Goal: Information Seeking & Learning: Learn about a topic

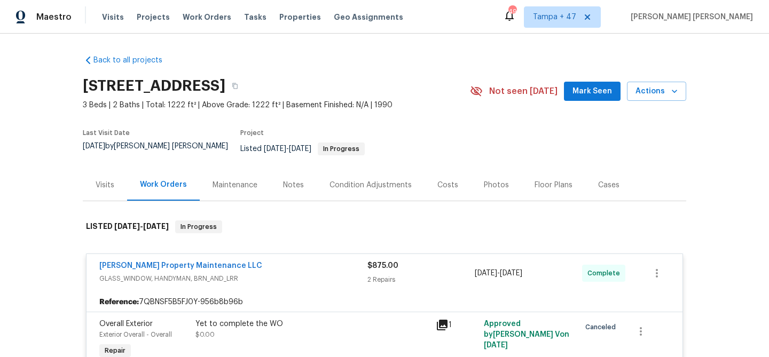
click at [206, 17] on span "Work Orders" at bounding box center [207, 17] width 49 height 11
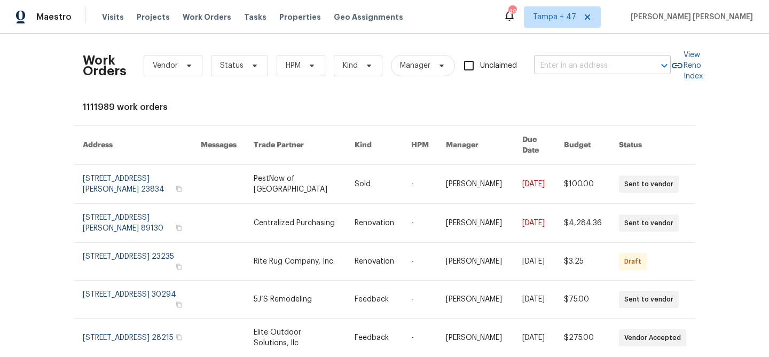
click at [568, 71] on input "text" at bounding box center [587, 66] width 107 height 17
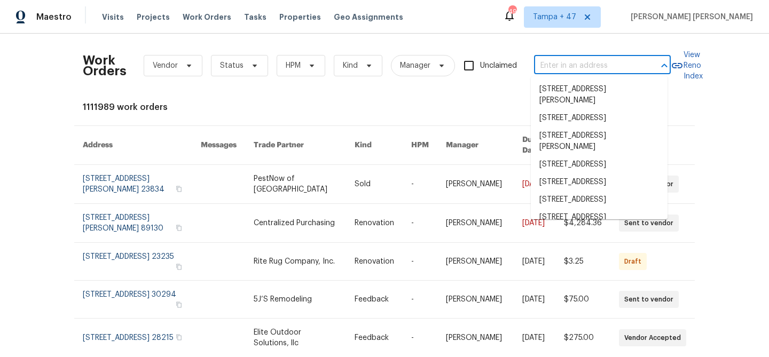
paste input "21610 N Bradford Dr, Maricopa, AZ 85138"
type input "21610 N Bradford Dr, Maricopa, AZ 85138"
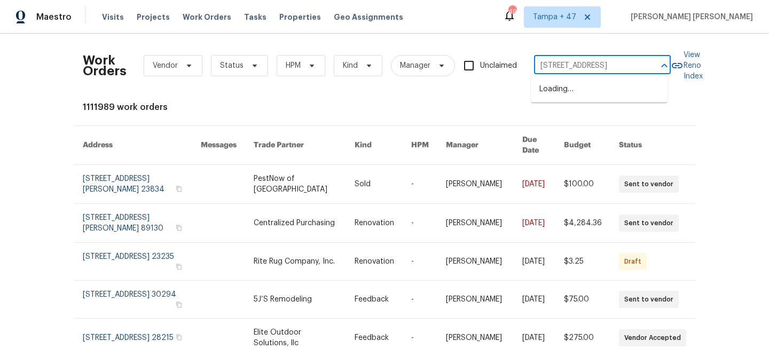
scroll to position [0, 42]
click at [566, 97] on li "[STREET_ADDRESS]" at bounding box center [599, 90] width 137 height 18
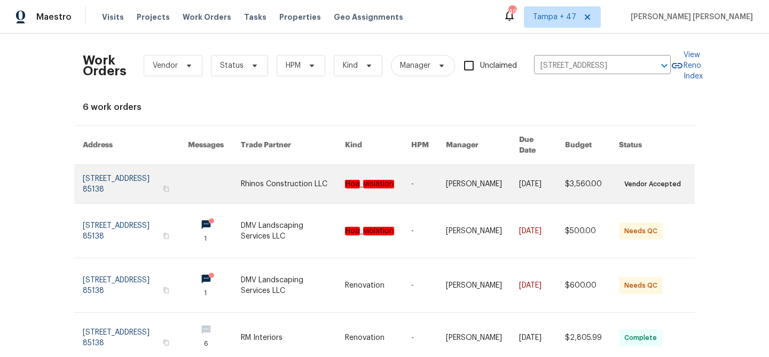
click at [528, 166] on link at bounding box center [542, 184] width 46 height 38
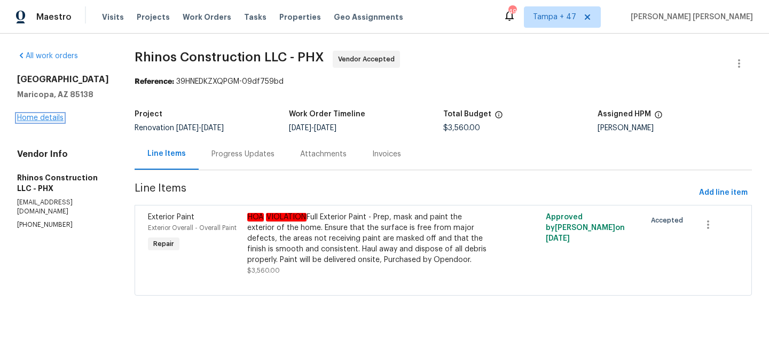
click at [46, 122] on link "Home details" at bounding box center [40, 117] width 46 height 7
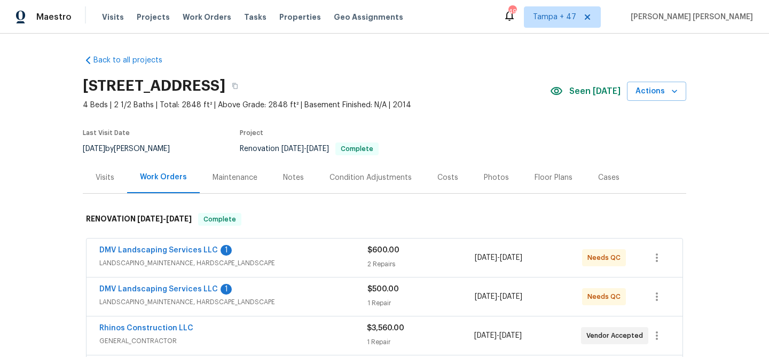
click at [111, 181] on div "Visits" at bounding box center [105, 178] width 44 height 32
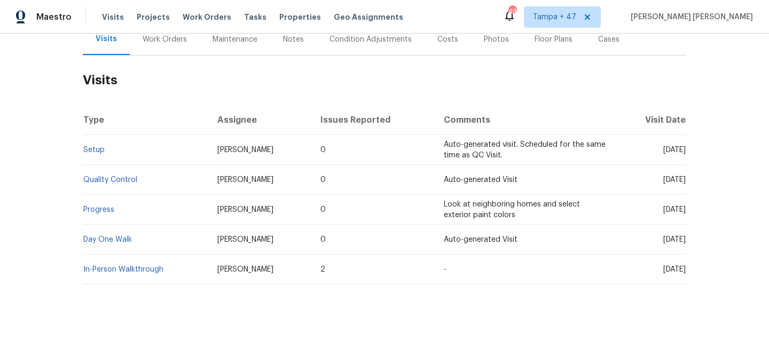
scroll to position [146, 0]
click at [87, 146] on link "Setup" at bounding box center [93, 149] width 21 height 7
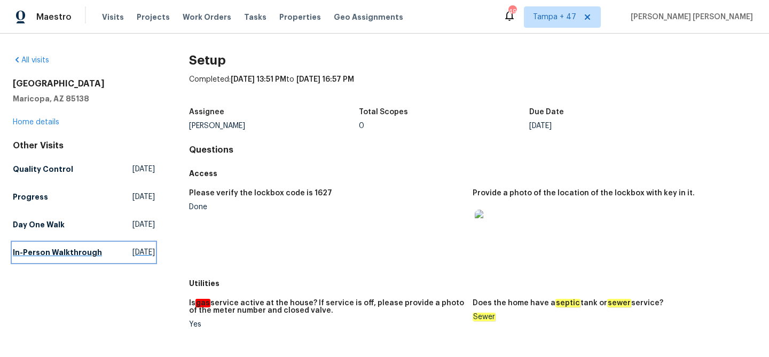
click at [34, 247] on h5 "In-Person Walkthrough" at bounding box center [57, 252] width 89 height 11
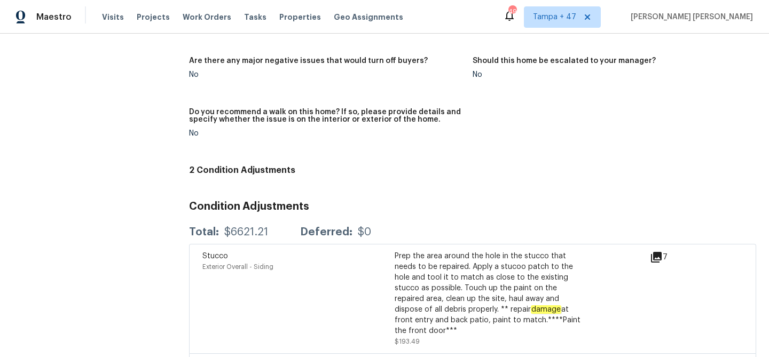
scroll to position [875, 0]
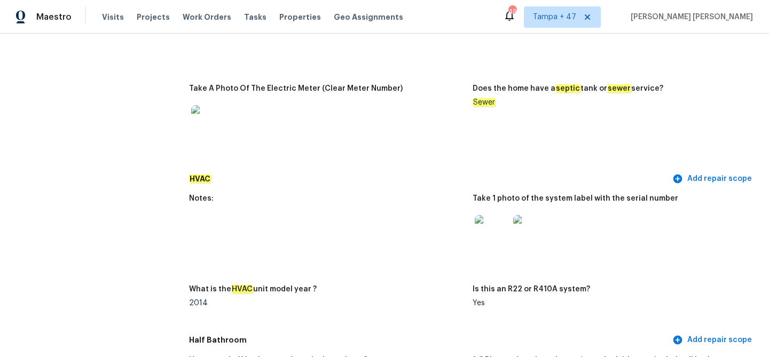
click at [496, 229] on img at bounding box center [492, 232] width 34 height 34
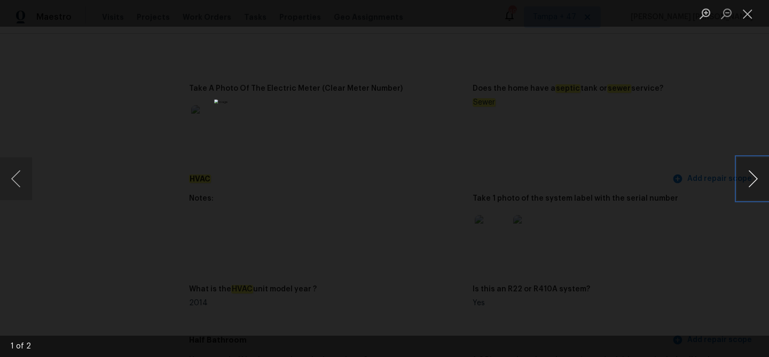
click at [753, 175] on button "Next image" at bounding box center [753, 179] width 32 height 43
click at [696, 208] on div "Lightbox" at bounding box center [384, 178] width 769 height 357
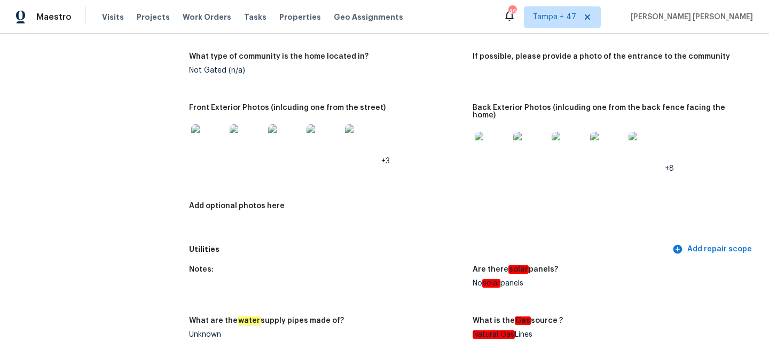
scroll to position [500, 0]
click at [217, 149] on img at bounding box center [208, 142] width 34 height 34
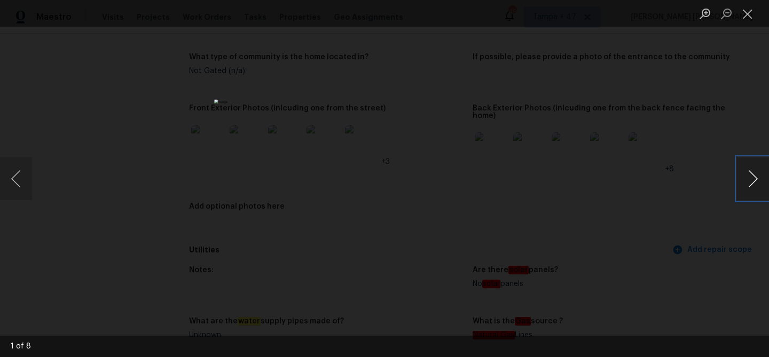
click at [757, 183] on button "Next image" at bounding box center [753, 179] width 32 height 43
click at [754, 183] on button "Next image" at bounding box center [753, 179] width 32 height 43
click at [754, 184] on button "Next image" at bounding box center [753, 179] width 32 height 43
click at [751, 182] on button "Next image" at bounding box center [753, 179] width 32 height 43
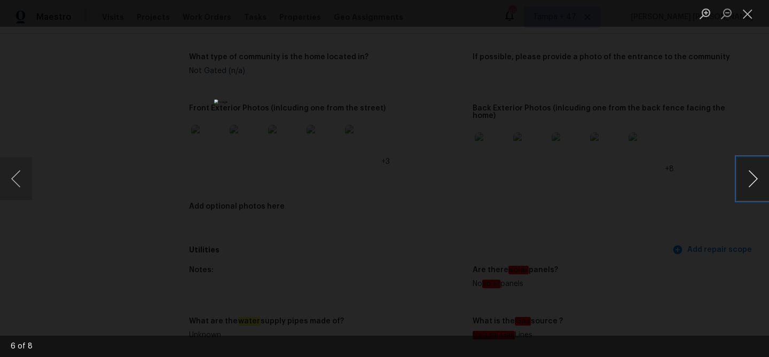
click at [751, 182] on button "Next image" at bounding box center [753, 179] width 32 height 43
click at [752, 182] on button "Next image" at bounding box center [753, 179] width 32 height 43
click at [712, 214] on div "Lightbox" at bounding box center [384, 178] width 769 height 357
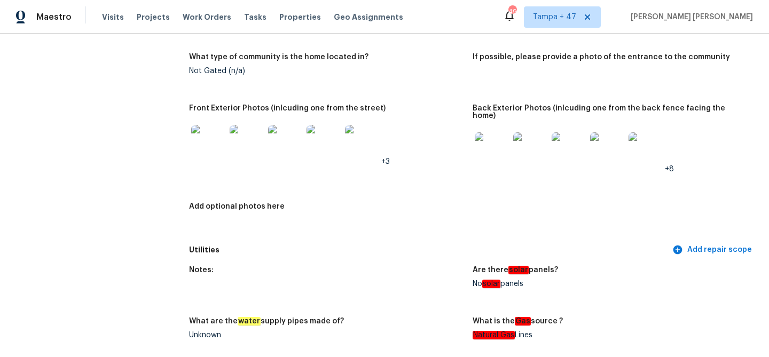
click at [486, 145] on img at bounding box center [492, 150] width 34 height 34
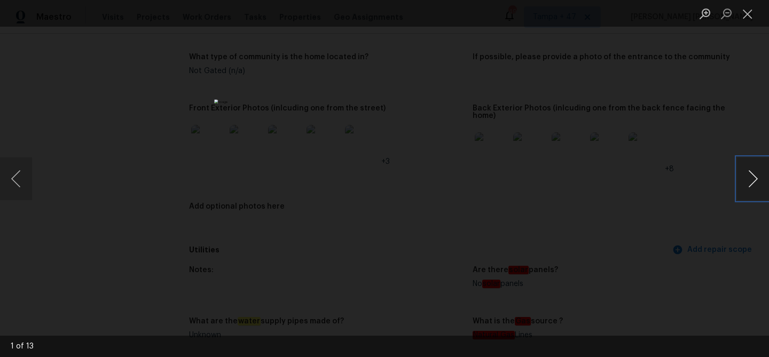
click at [748, 175] on button "Next image" at bounding box center [753, 179] width 32 height 43
click at [753, 168] on button "Next image" at bounding box center [753, 179] width 32 height 43
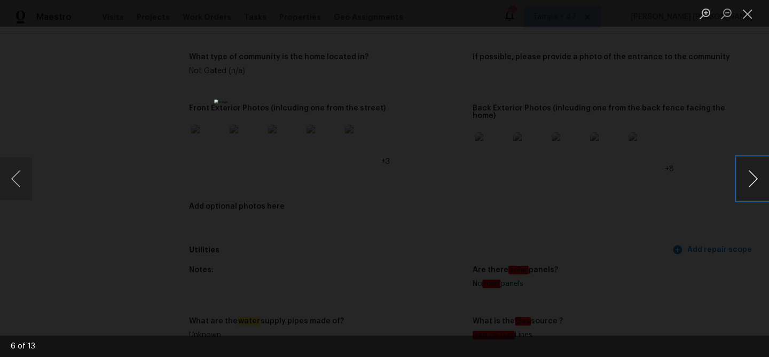
click at [753, 168] on button "Next image" at bounding box center [753, 179] width 32 height 43
click at [639, 220] on div "Lightbox" at bounding box center [384, 178] width 769 height 357
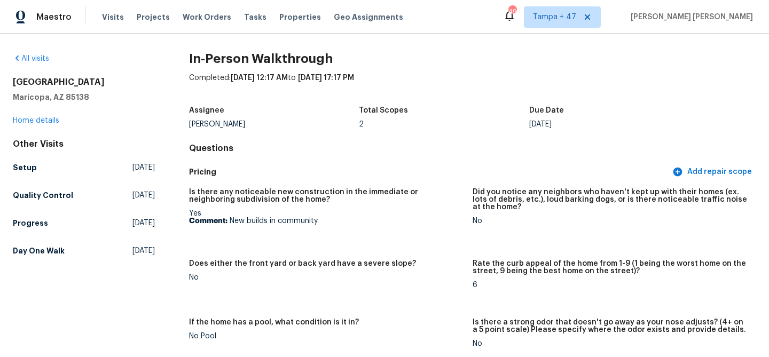
scroll to position [0, 0]
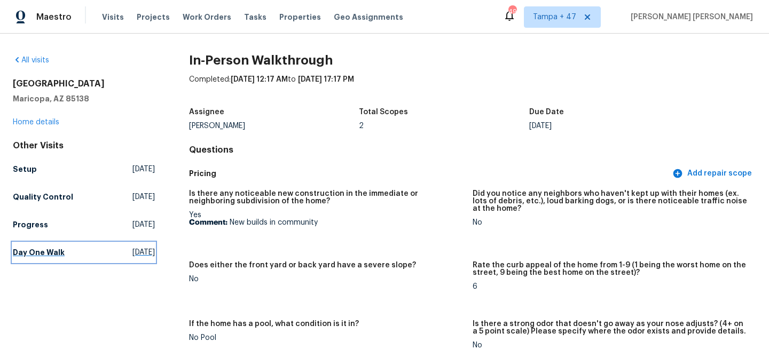
click at [34, 253] on h5 "Day One Walk" at bounding box center [39, 252] width 52 height 11
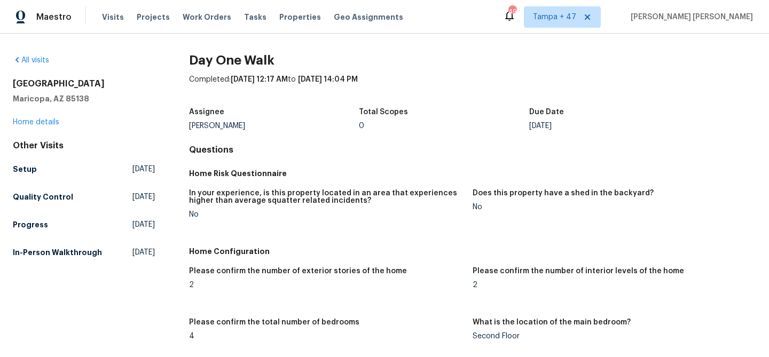
scroll to position [933, 0]
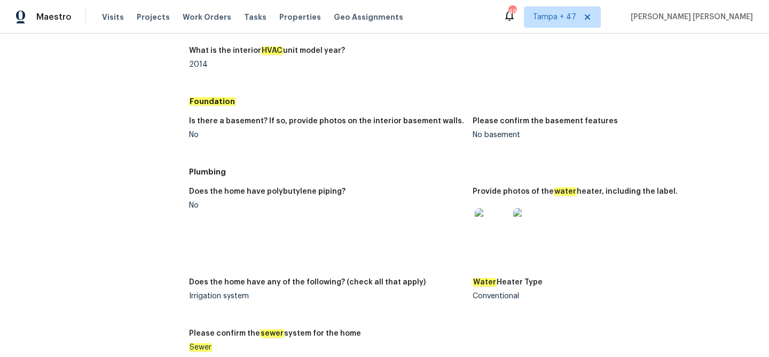
click at [484, 227] on img at bounding box center [492, 225] width 34 height 34
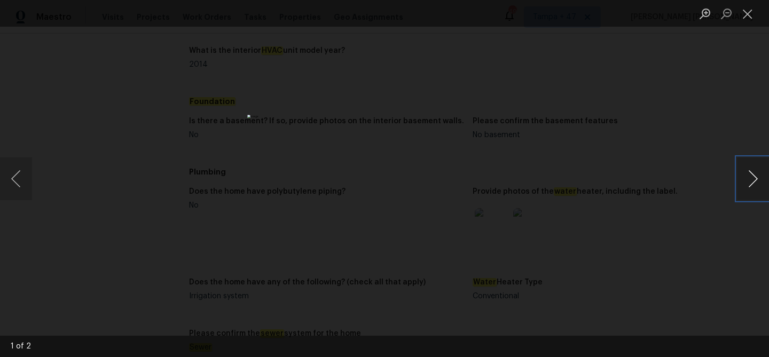
click at [746, 181] on button "Next image" at bounding box center [753, 179] width 32 height 43
click at [240, 164] on div "Lightbox" at bounding box center [384, 178] width 769 height 357
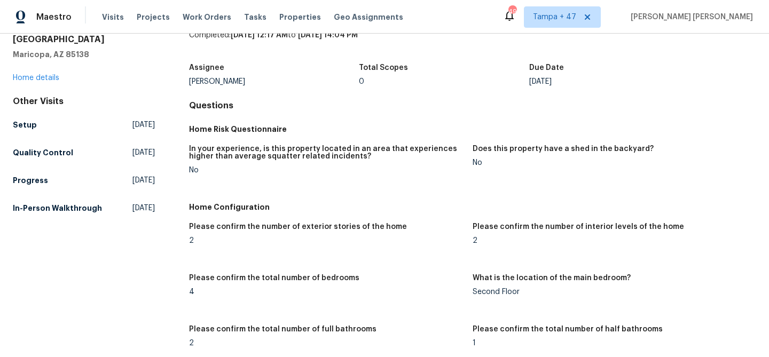
scroll to position [44, 0]
click at [43, 214] on h5 "In-Person Walkthrough" at bounding box center [57, 209] width 89 height 11
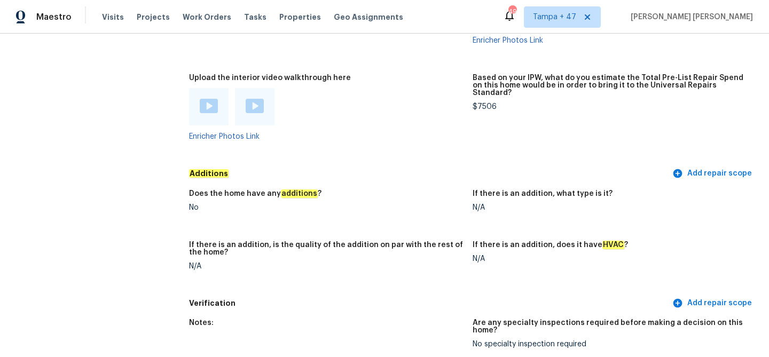
scroll to position [2441, 0]
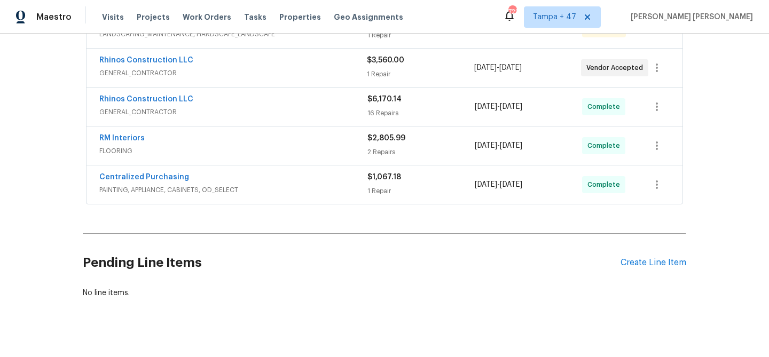
scroll to position [268, 0]
click at [313, 186] on span "PAINTING, APPLIANCE, CABINETS, OD_SELECT" at bounding box center [233, 190] width 268 height 11
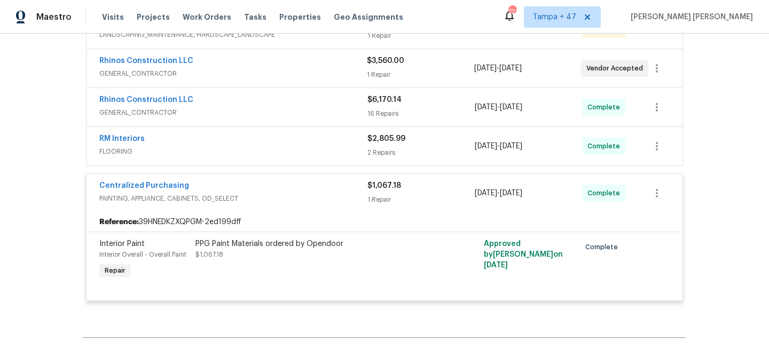
click at [334, 145] on div "RM Interiors" at bounding box center [233, 140] width 268 height 13
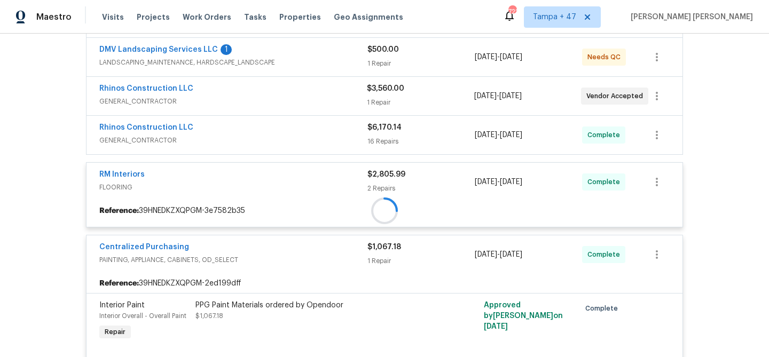
scroll to position [177, 0]
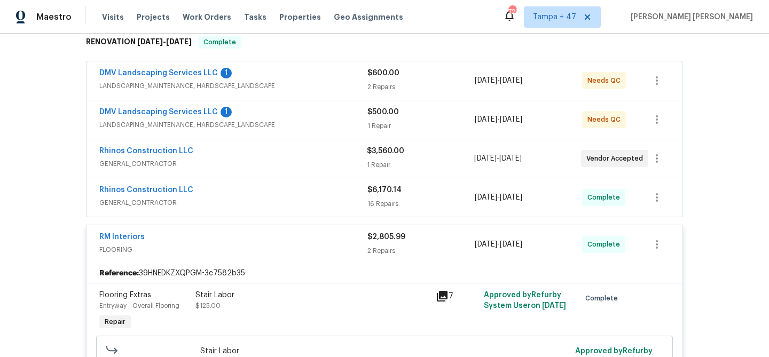
click at [326, 197] on div "Rhinos Construction LLC" at bounding box center [233, 191] width 268 height 13
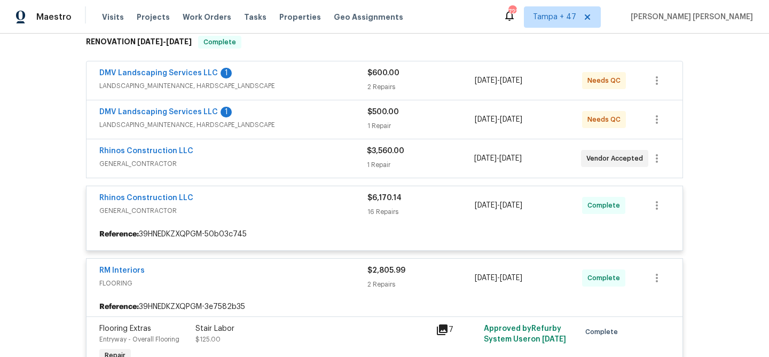
scroll to position [95, 0]
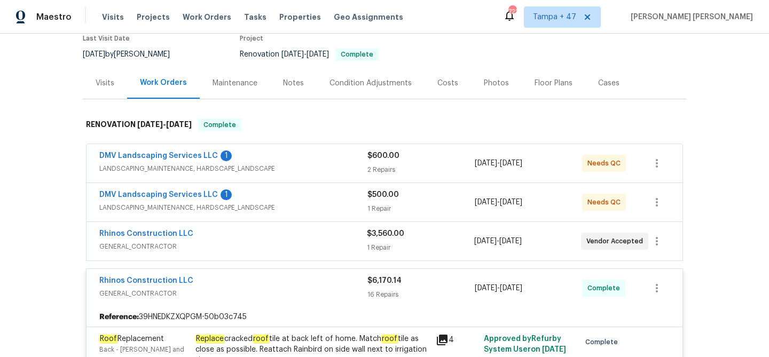
click at [333, 233] on div "Rhinos Construction LLC" at bounding box center [233, 235] width 268 height 13
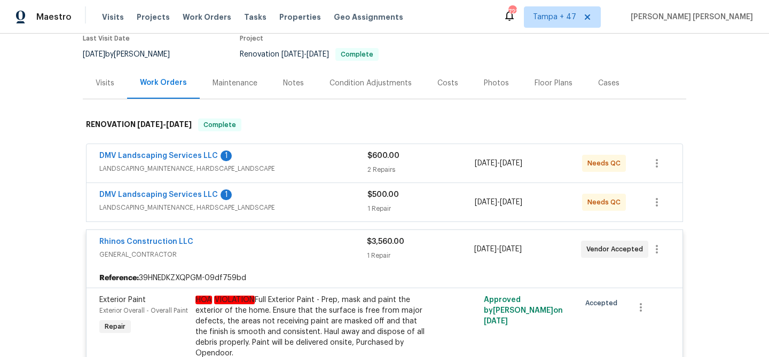
click at [343, 200] on div "DMV Landscaping Services LLC 1" at bounding box center [233, 196] width 268 height 13
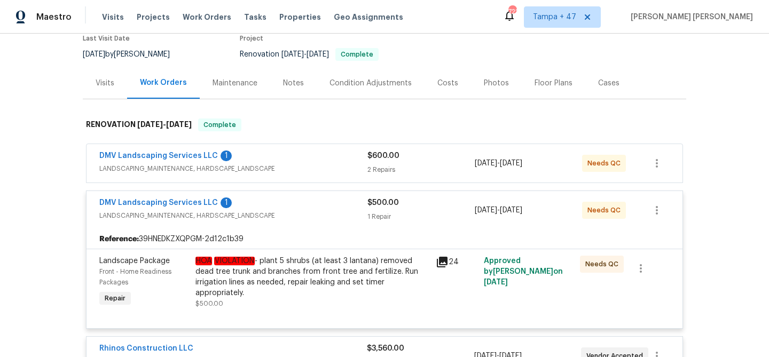
click at [351, 167] on span "LANDSCAPING_MAINTENANCE, HARDSCAPE_LANDSCAPE" at bounding box center [233, 169] width 268 height 11
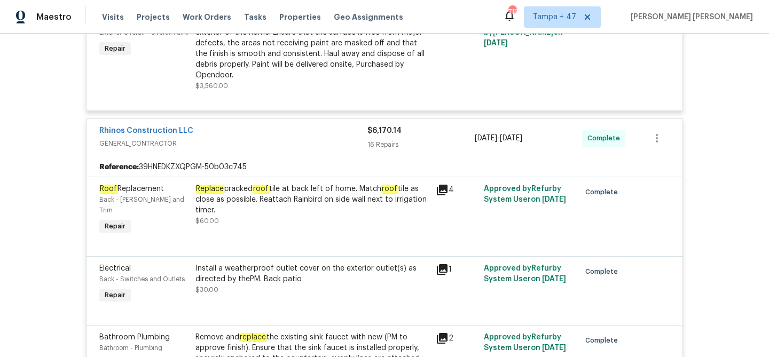
scroll to position [901, 0]
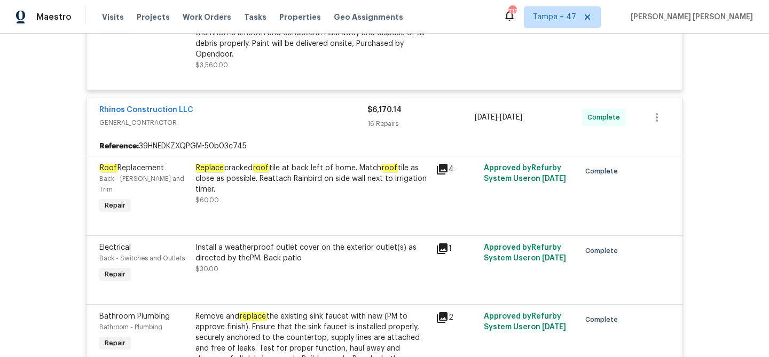
click at [320, 165] on div "Replace cracked roof tile at back left of home. Match roof tile as close as pos…" at bounding box center [313, 179] width 234 height 32
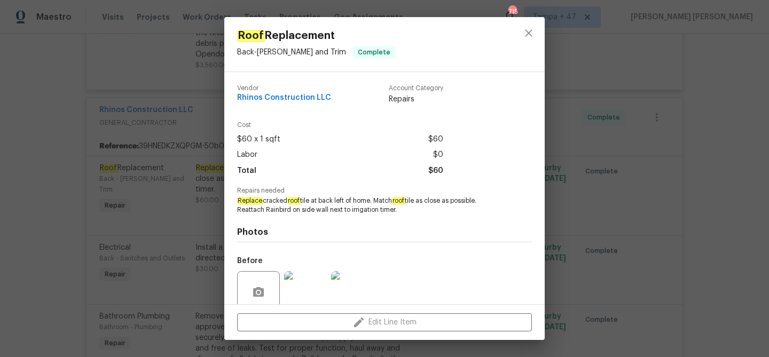
click at [274, 199] on span "Replace cracked roof tile at back left of home. Match roof tile as close as pos…" at bounding box center [370, 206] width 266 height 18
click at [274, 200] on span "Replace cracked roof tile at back left of home. Match roof tile as close as pos…" at bounding box center [370, 206] width 266 height 18
click at [369, 201] on span "Replace cracked roof tile at back left of home. Match roof tile as close as pos…" at bounding box center [370, 206] width 266 height 18
copy span "cracked roof tile at back left of home"
click at [637, 178] on div "Roof Replacement Back - Eaves and Trim Complete Vendor Rhinos Construction LLC …" at bounding box center [384, 178] width 769 height 357
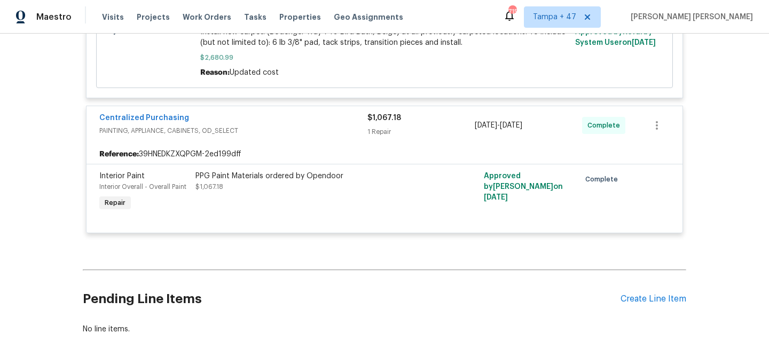
scroll to position [2998, 0]
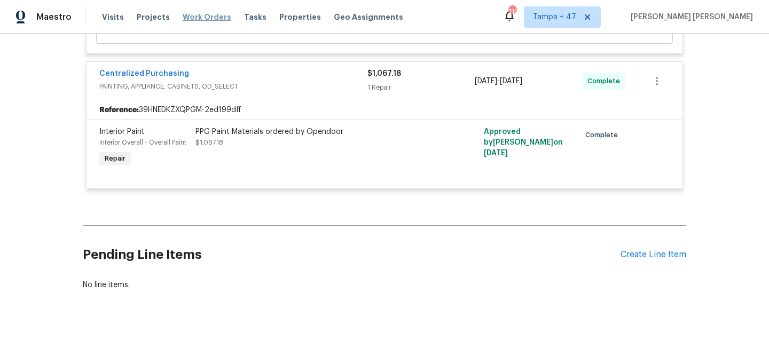
click at [205, 12] on span "Work Orders" at bounding box center [207, 17] width 49 height 11
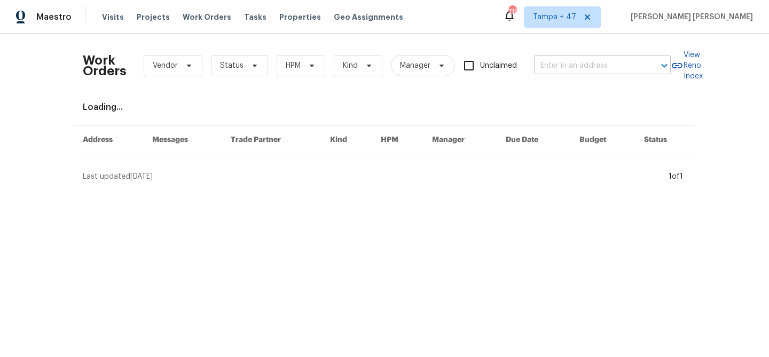
click at [548, 63] on input "text" at bounding box center [587, 66] width 107 height 17
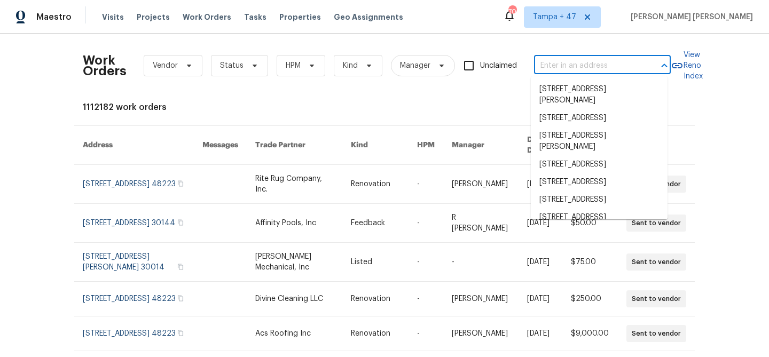
paste input "3940 Parker Rd, Florissant, MO 63033"
type input "3940 Parker Rd, Florissant, MO 63033"
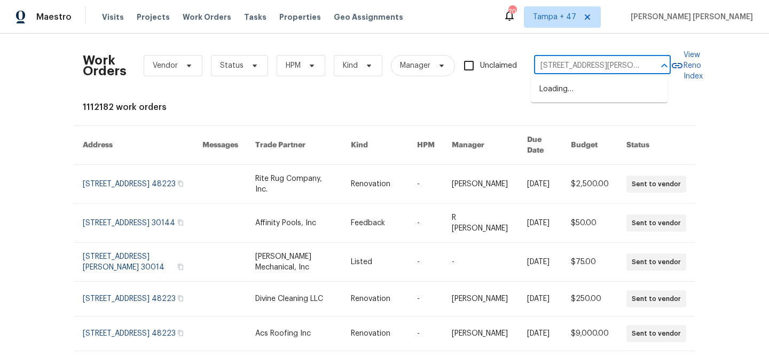
scroll to position [0, 33]
click at [556, 93] on li "3940 Parker Rd, Florissant, MO 63033" at bounding box center [599, 95] width 137 height 29
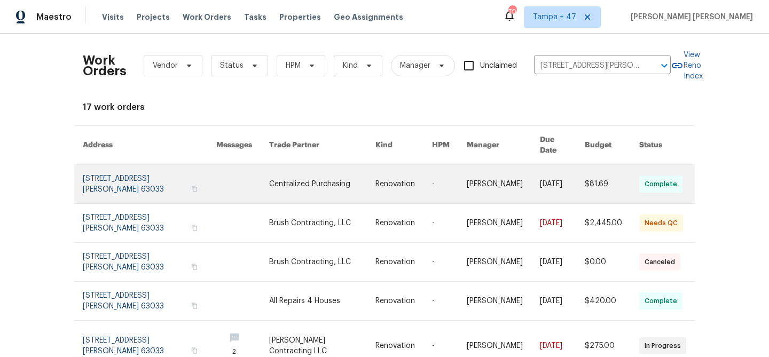
click at [546, 176] on link at bounding box center [562, 184] width 45 height 38
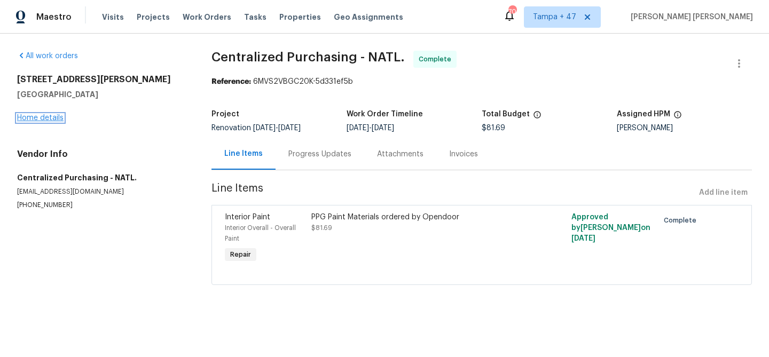
click at [30, 116] on link "Home details" at bounding box center [40, 117] width 46 height 7
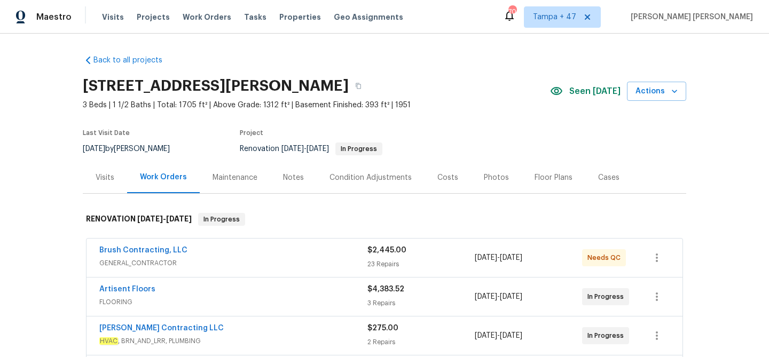
click at [106, 175] on div "Visits" at bounding box center [105, 178] width 19 height 11
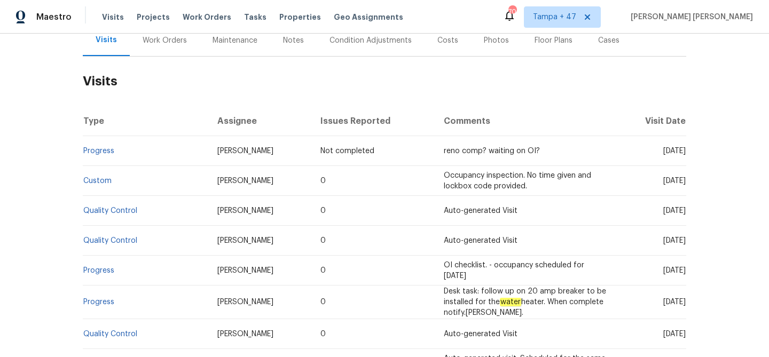
scroll to position [197, 0]
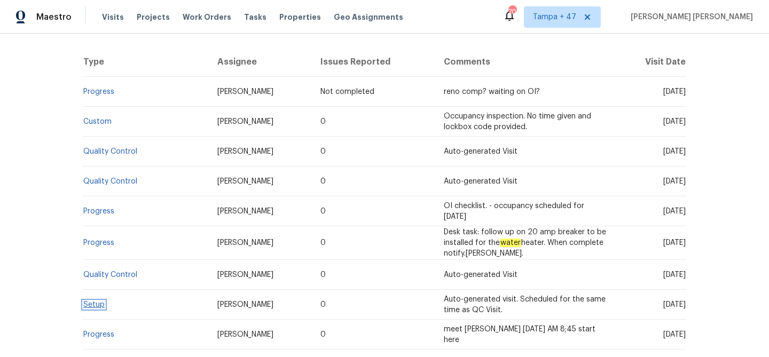
click at [87, 303] on link "Setup" at bounding box center [93, 304] width 21 height 7
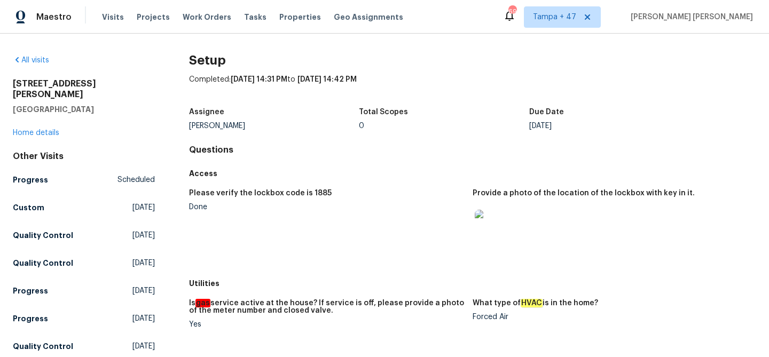
scroll to position [363, 0]
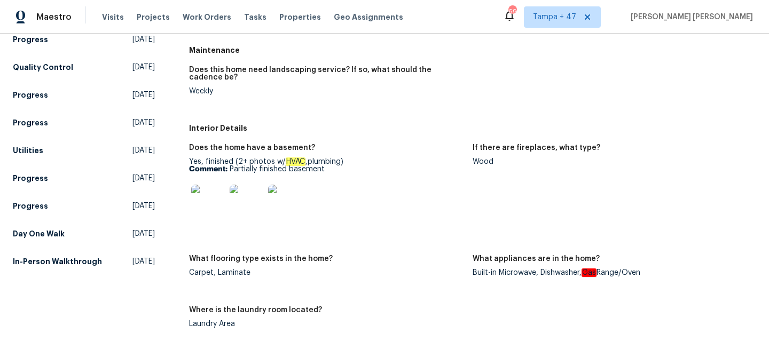
click at [288, 205] on img at bounding box center [285, 202] width 34 height 34
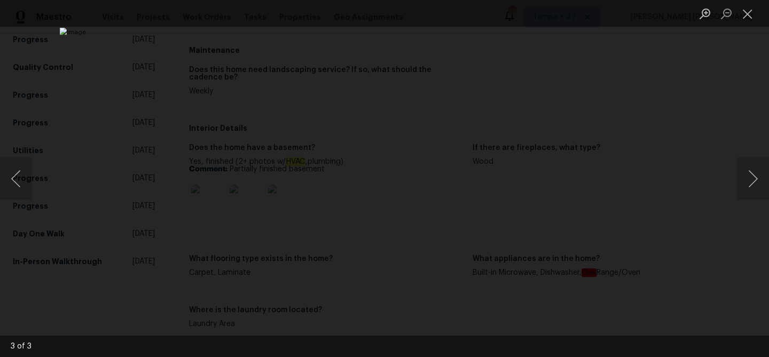
click at [680, 214] on div "Lightbox" at bounding box center [384, 178] width 769 height 357
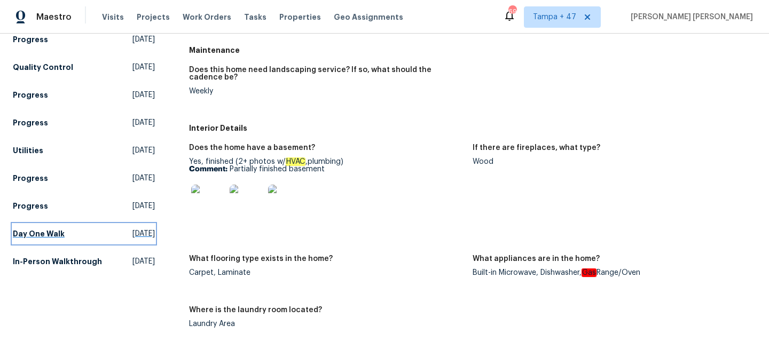
click at [38, 229] on h5 "Day One Walk" at bounding box center [39, 234] width 52 height 11
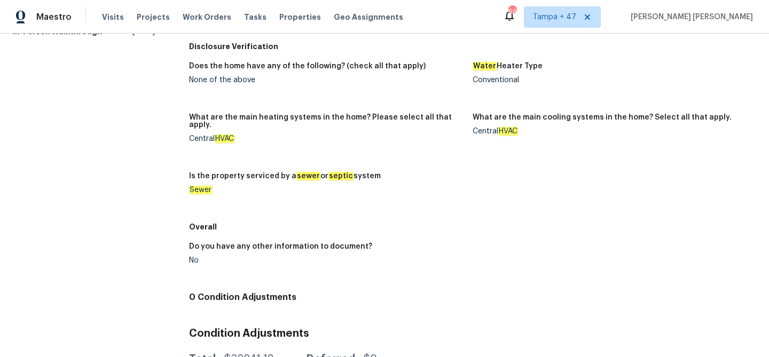
scroll to position [445, 0]
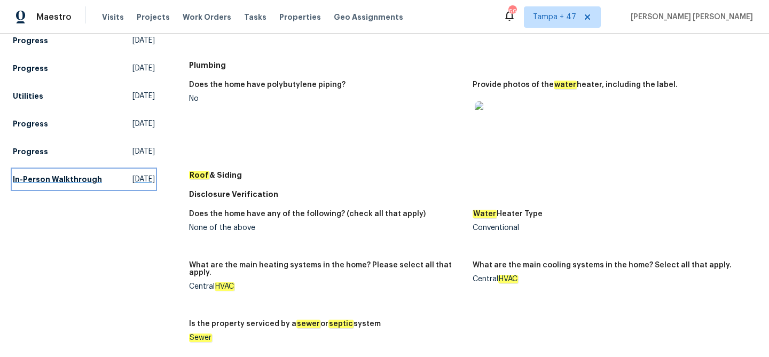
click at [41, 180] on h5 "In-Person Walkthrough" at bounding box center [57, 179] width 89 height 11
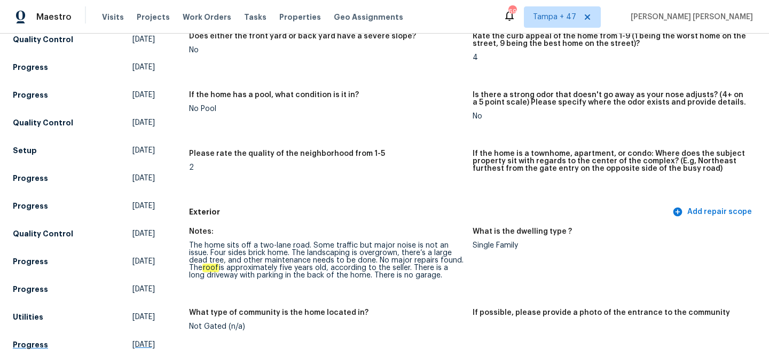
scroll to position [219, 0]
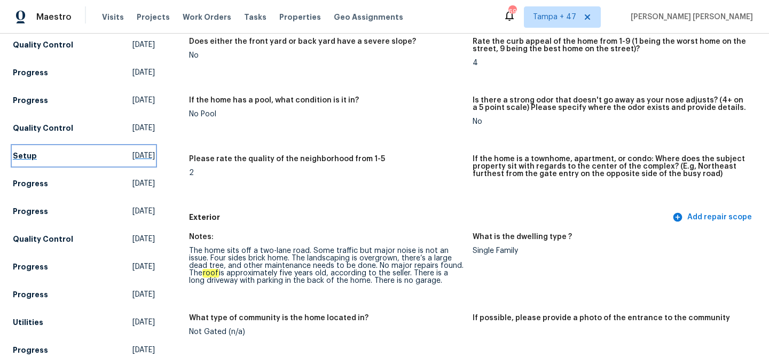
click at [28, 151] on h5 "Setup" at bounding box center [25, 156] width 24 height 11
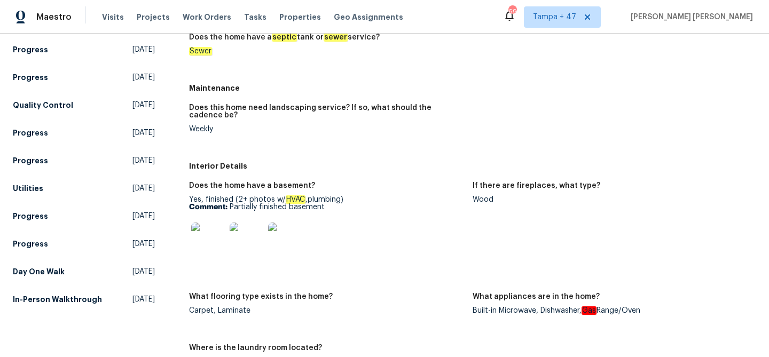
scroll to position [404, 0]
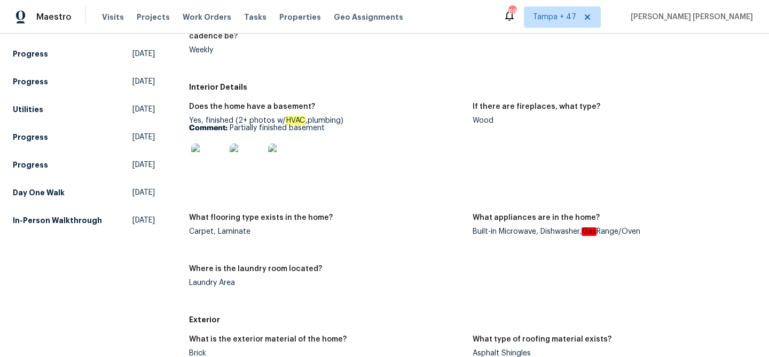
click at [272, 162] on img at bounding box center [285, 161] width 34 height 34
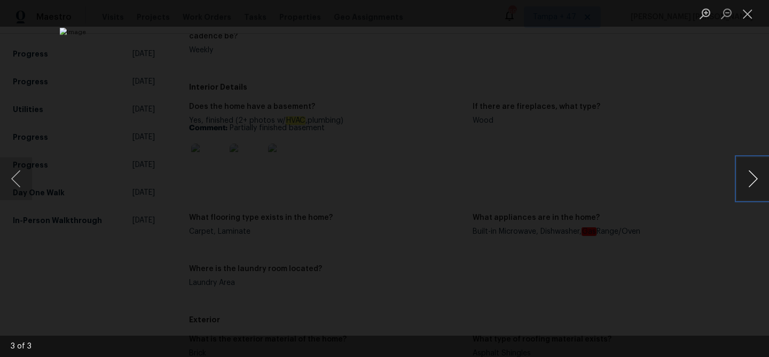
click at [751, 188] on button "Next image" at bounding box center [753, 179] width 32 height 43
click at [749, 188] on button "Next image" at bounding box center [753, 179] width 32 height 43
click at [707, 227] on div "Lightbox" at bounding box center [384, 178] width 769 height 357
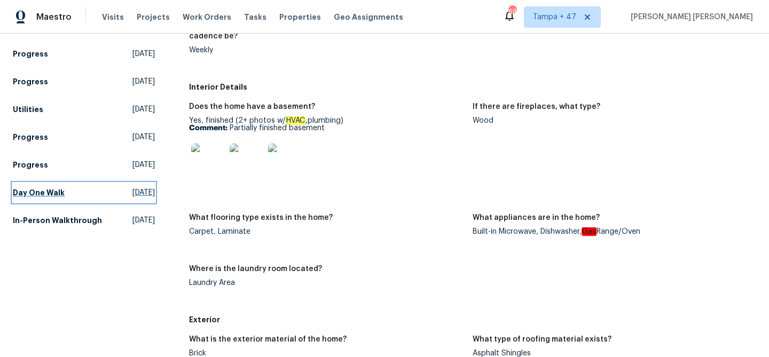
click at [34, 188] on h5 "Day One Walk" at bounding box center [39, 193] width 52 height 11
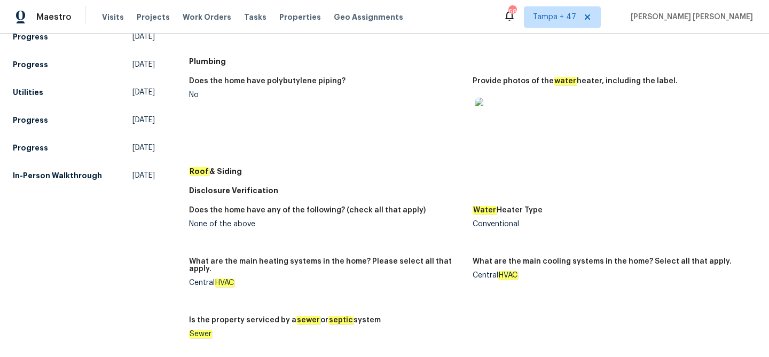
scroll to position [449, 0]
click at [40, 178] on h5 "In-Person Walkthrough" at bounding box center [57, 175] width 89 height 11
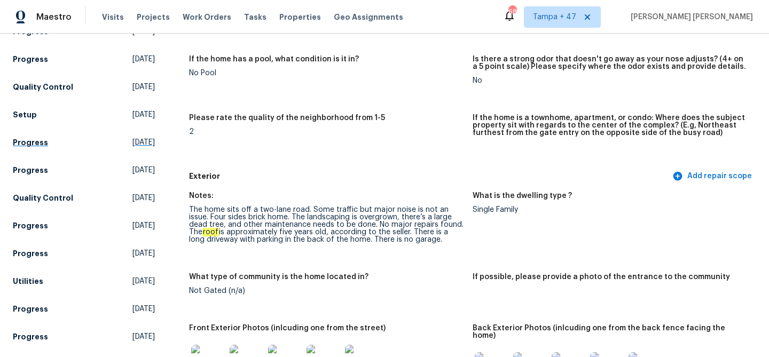
scroll to position [259, 0]
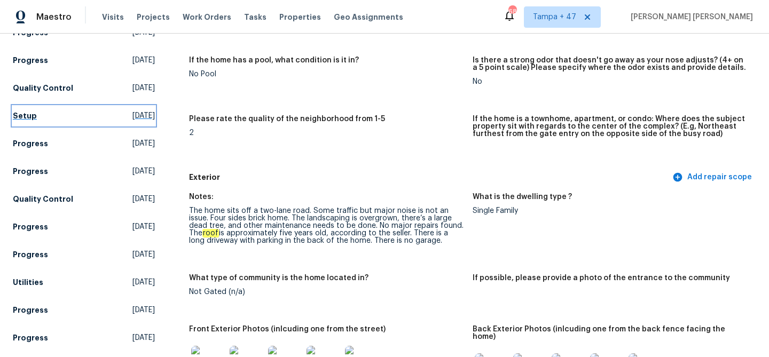
click at [32, 111] on h5 "Setup" at bounding box center [25, 116] width 24 height 11
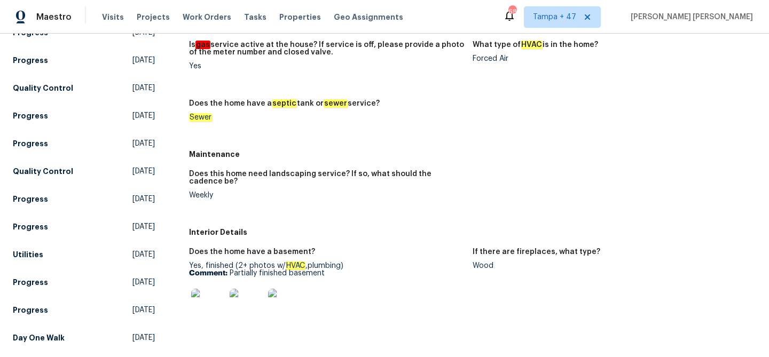
scroll to position [655, 0]
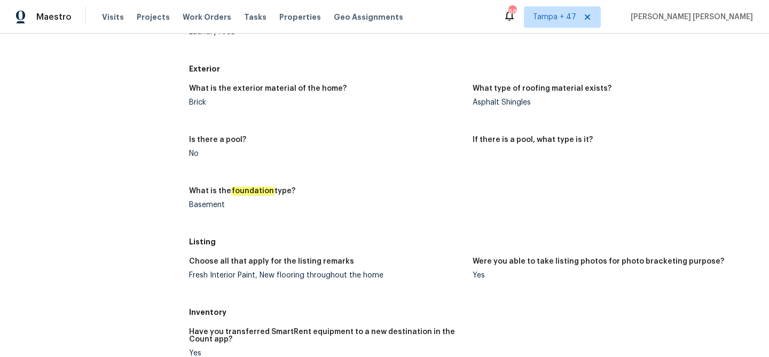
click at [208, 208] on div "Basement" at bounding box center [326, 204] width 275 height 7
copy div "Basement"
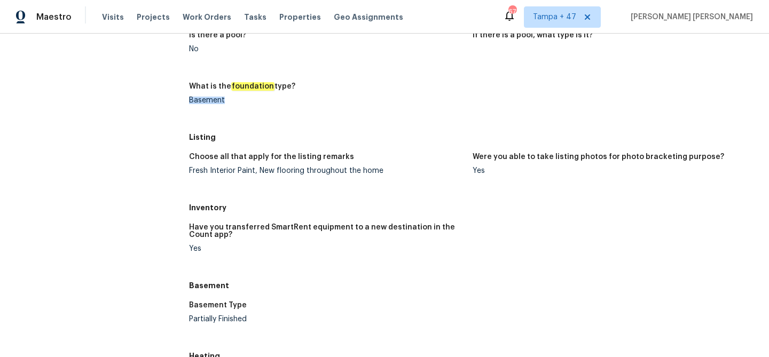
scroll to position [0, 0]
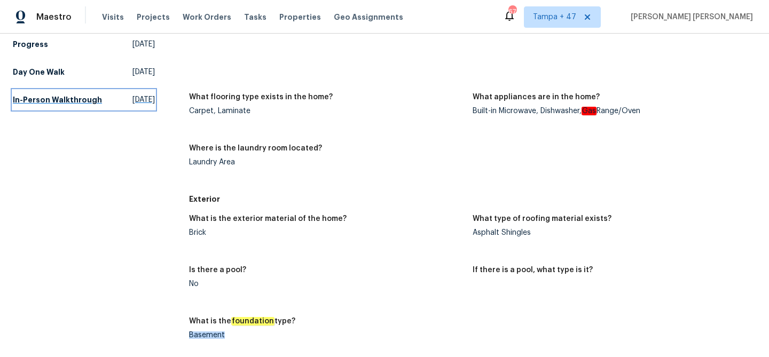
click at [41, 95] on h5 "In-Person Walkthrough" at bounding box center [57, 100] width 89 height 11
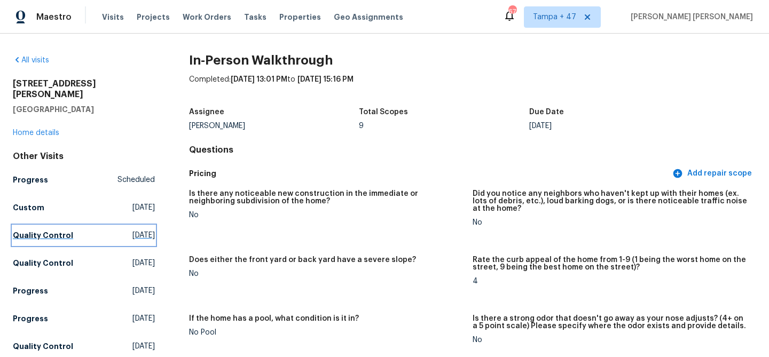
click at [68, 226] on link "Quality Control Tue, Sep 30 2025" at bounding box center [84, 235] width 142 height 19
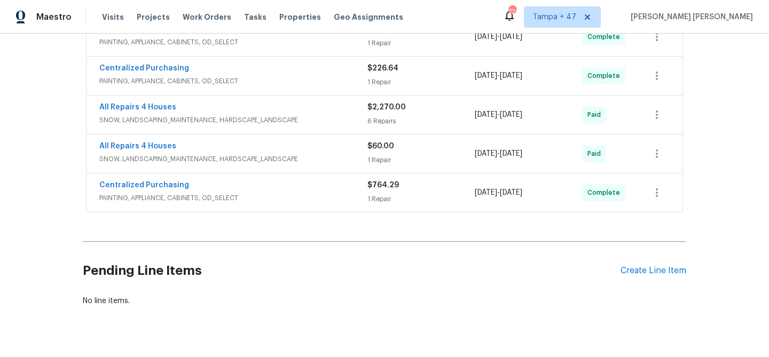
scroll to position [641, 0]
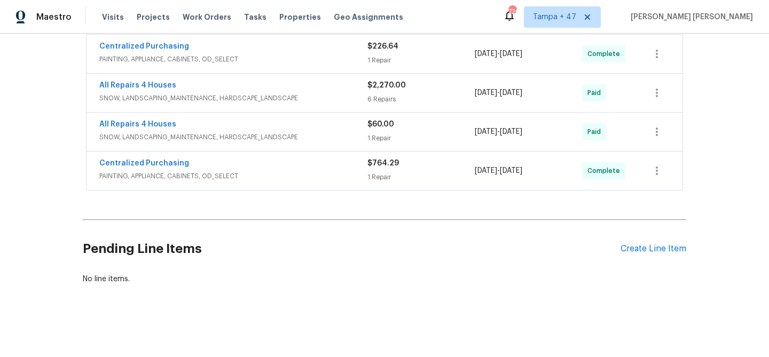
click at [314, 158] on div "Centralized Purchasing" at bounding box center [233, 164] width 268 height 13
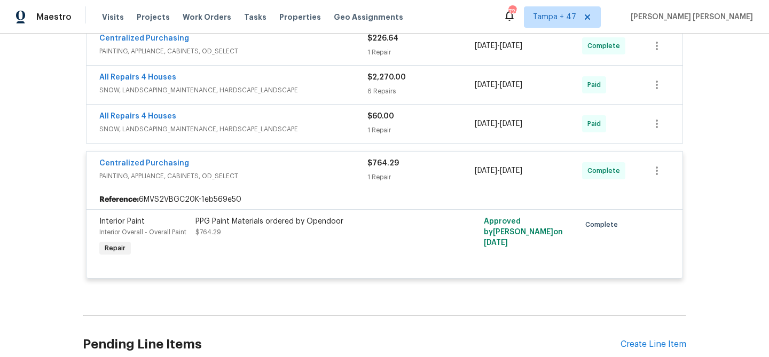
click at [347, 119] on div "All Repairs 4 Houses" at bounding box center [233, 117] width 268 height 13
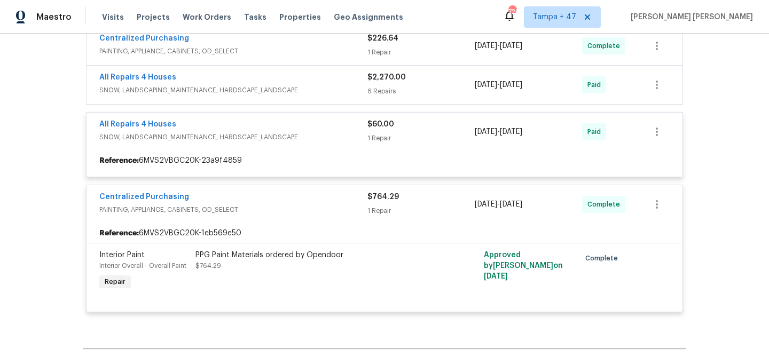
scroll to position [565, 0]
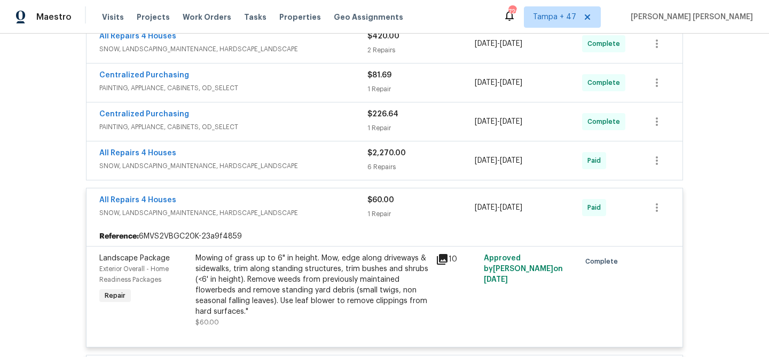
click at [338, 151] on div "All Repairs 4 Houses" at bounding box center [233, 154] width 268 height 13
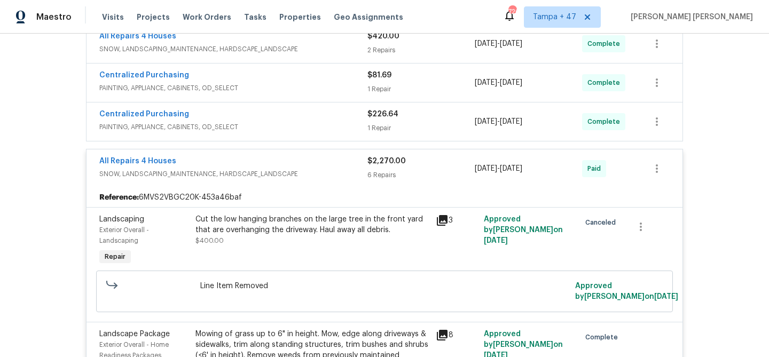
click at [351, 119] on div "Centralized Purchasing" at bounding box center [233, 115] width 268 height 13
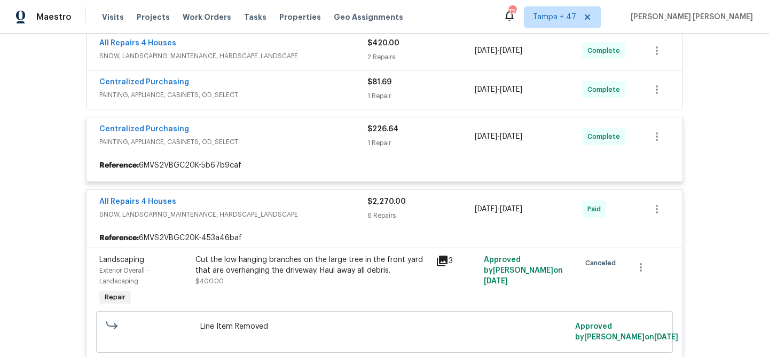
scroll to position [548, 0]
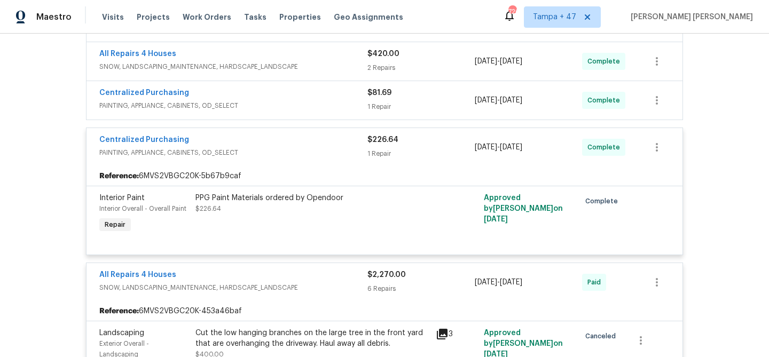
click at [349, 102] on span "PAINTING, APPLIANCE, CABINETS, OD_SELECT" at bounding box center [233, 105] width 268 height 11
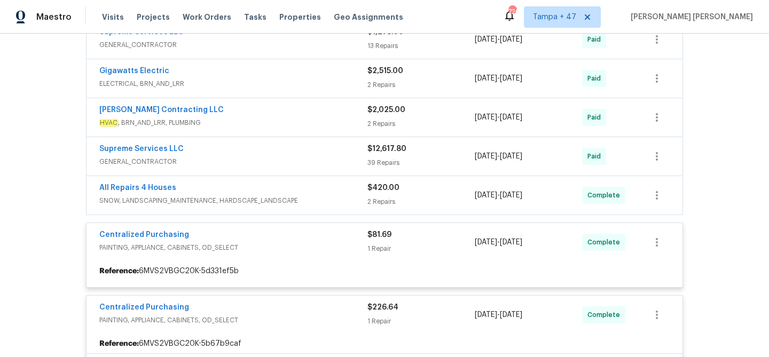
scroll to position [404, 0]
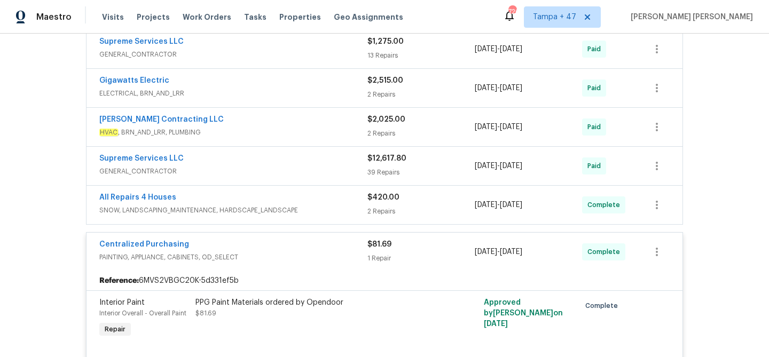
click at [326, 197] on div "All Repairs 4 Houses" at bounding box center [233, 198] width 268 height 13
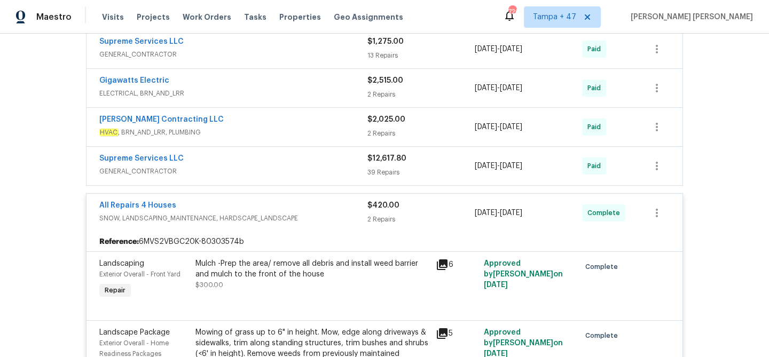
click at [328, 165] on div "Supreme Services LLC" at bounding box center [233, 159] width 268 height 13
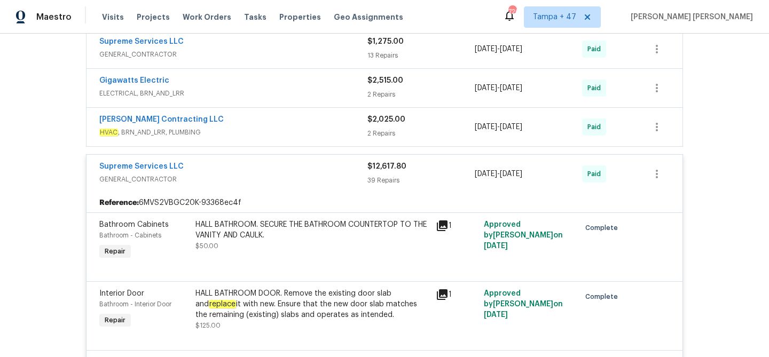
click at [336, 126] on div "[PERSON_NAME] Contracting LLC" at bounding box center [233, 120] width 268 height 13
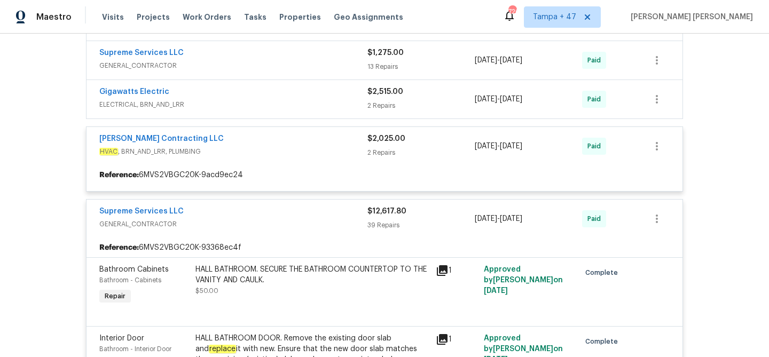
scroll to position [388, 0]
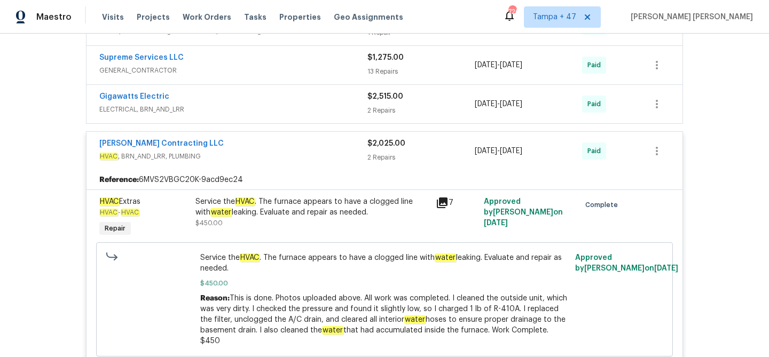
click at [340, 107] on span "ELECTRICAL, BRN_AND_LRR" at bounding box center [233, 109] width 268 height 11
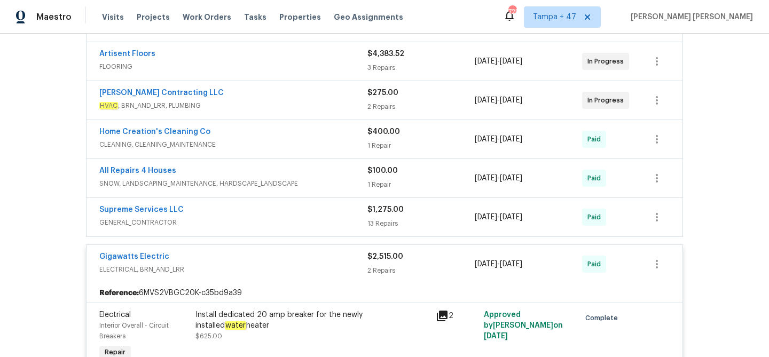
scroll to position [235, 0]
click at [414, 209] on div "$1,275.00" at bounding box center [421, 210] width 107 height 11
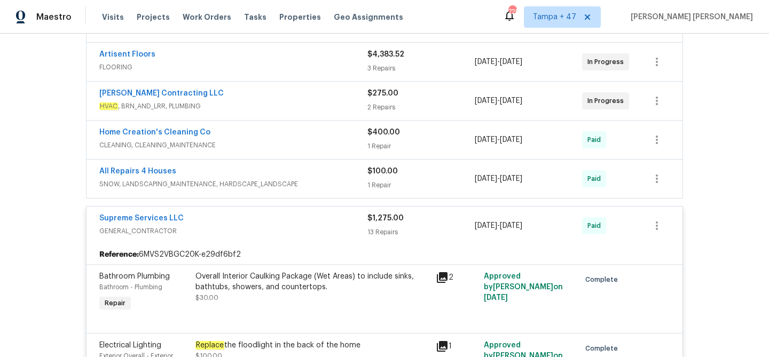
click at [434, 183] on div "1 Repair" at bounding box center [421, 185] width 107 height 11
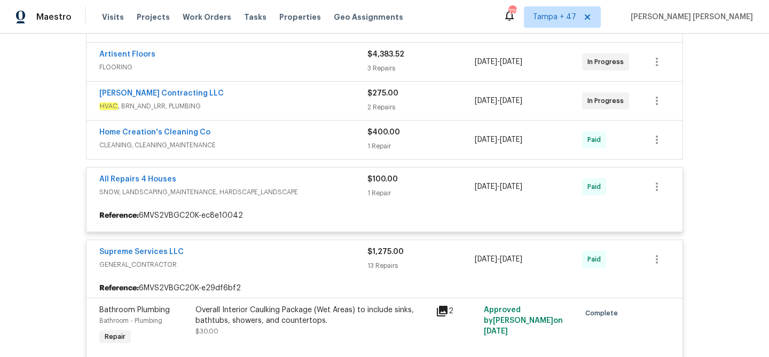
scroll to position [217, 0]
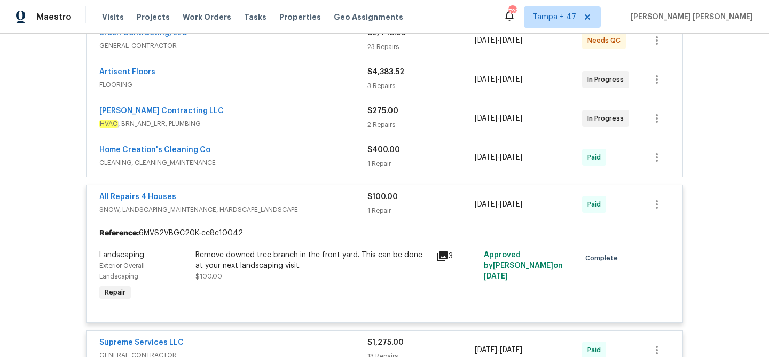
click at [437, 159] on div "1 Repair" at bounding box center [421, 164] width 107 height 11
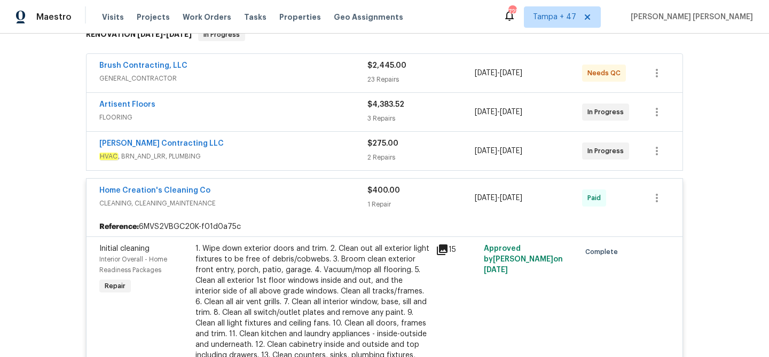
scroll to position [175, 0]
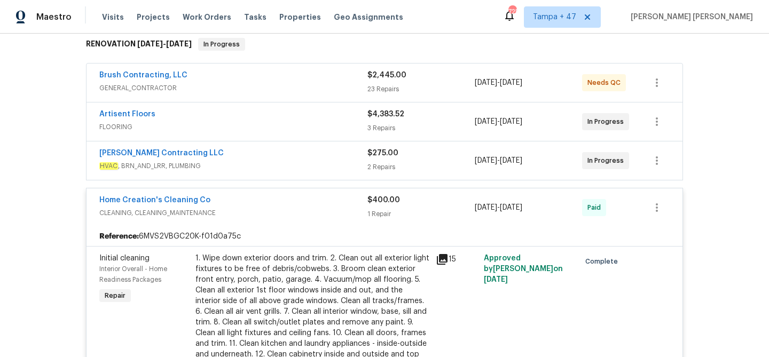
click at [426, 153] on div "$275.00" at bounding box center [421, 153] width 107 height 11
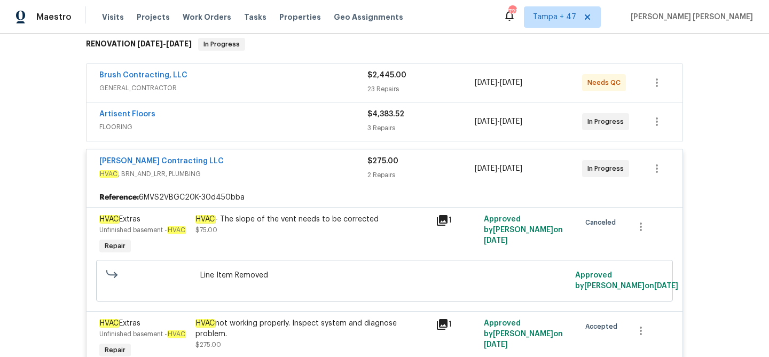
click at [428, 126] on div "3 Repairs" at bounding box center [421, 128] width 107 height 11
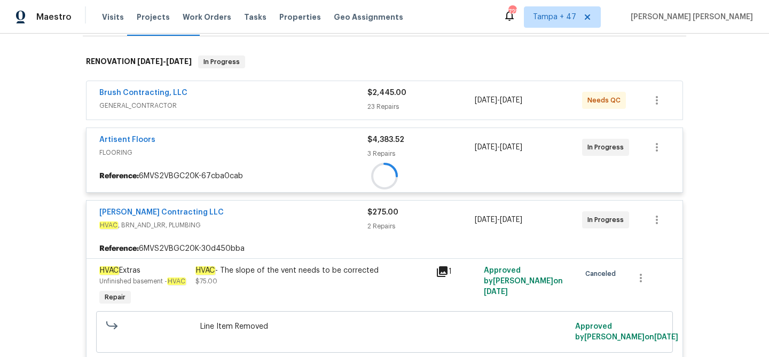
scroll to position [107, 0]
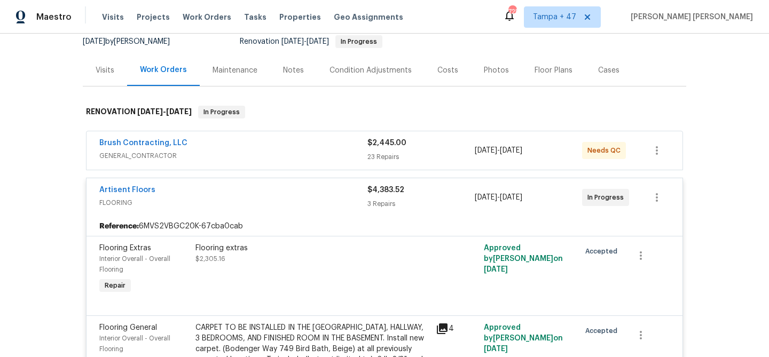
click at [449, 156] on div "23 Repairs" at bounding box center [421, 157] width 107 height 11
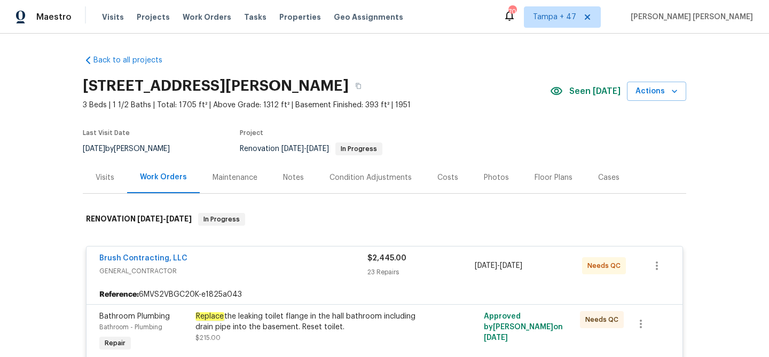
scroll to position [107, 0]
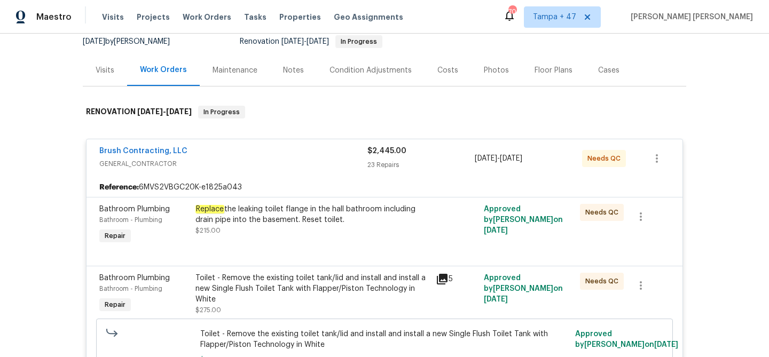
click at [277, 206] on div "Replace the leaking toilet flange in the hall bathroom including drain pipe int…" at bounding box center [313, 214] width 234 height 21
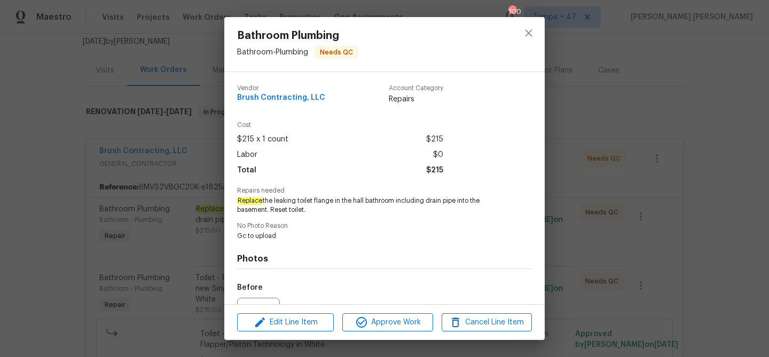
click at [289, 201] on span "Replace the leaking toilet flange in the hall bathroom including drain pipe int…" at bounding box center [370, 206] width 266 height 18
click at [307, 202] on span "Replace the leaking toilet flange in the hall bathroom including drain pipe int…" at bounding box center [370, 206] width 266 height 18
click at [316, 202] on span "Replace the leaking toilet flange in the hall bathroom including drain pipe int…" at bounding box center [370, 206] width 266 height 18
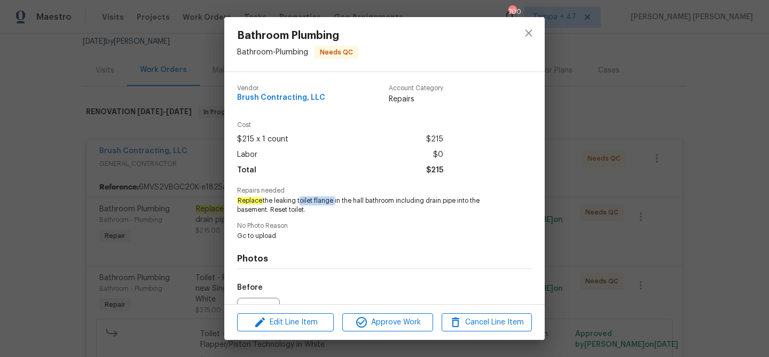
copy span "toilet flange"
click at [285, 200] on span "Replace the leaking toilet flange in the hall bathroom including drain pipe int…" at bounding box center [370, 206] width 266 height 18
click at [252, 208] on span "Replace the leaking toilet flange in the hall bathroom including drain pipe int…" at bounding box center [370, 206] width 266 height 18
copy span "leaking toilet flange in the hall bathroom including drain pipe into the baseme…"
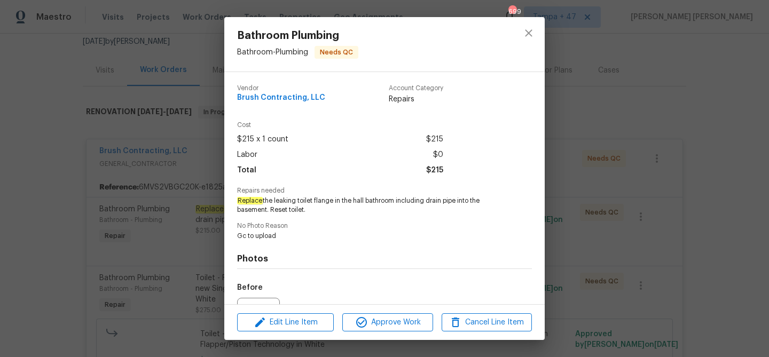
click at [617, 216] on div "Bathroom Plumbing Bathroom - Plumbing Needs QC Vendor Brush Contracting, LLC Ac…" at bounding box center [384, 178] width 769 height 357
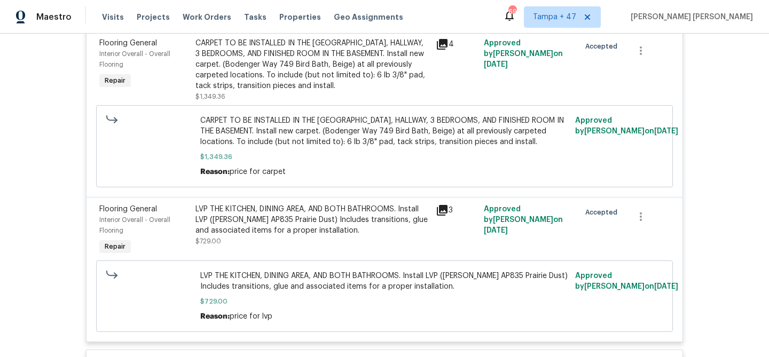
scroll to position [2732, 0]
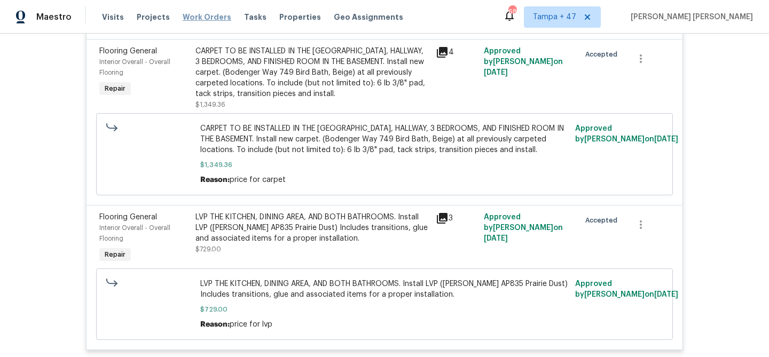
click at [209, 17] on span "Work Orders" at bounding box center [207, 17] width 49 height 11
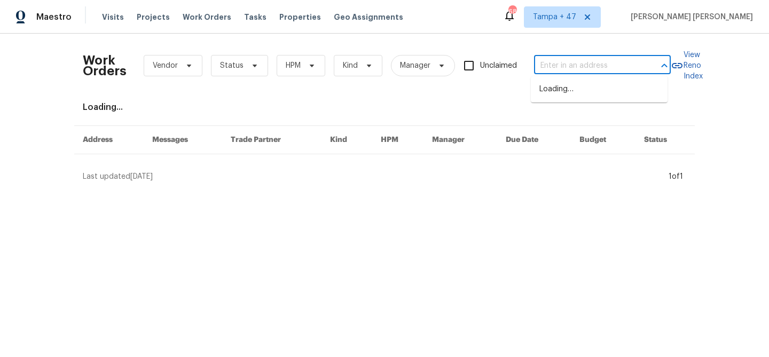
click at [583, 63] on input "text" at bounding box center [587, 66] width 107 height 17
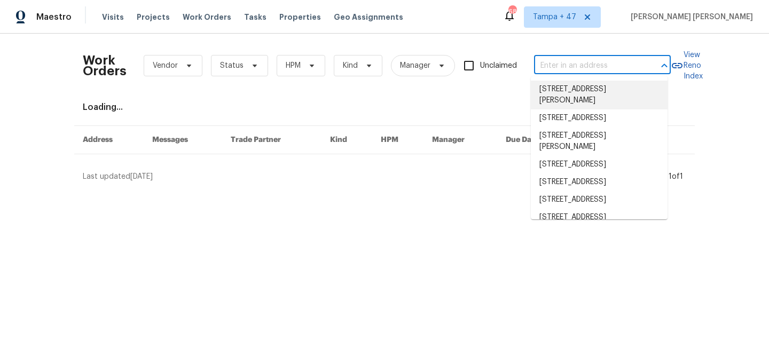
paste input "[STREET_ADDRESS][PERSON_NAME]"
type input "[STREET_ADDRESS][PERSON_NAME]"
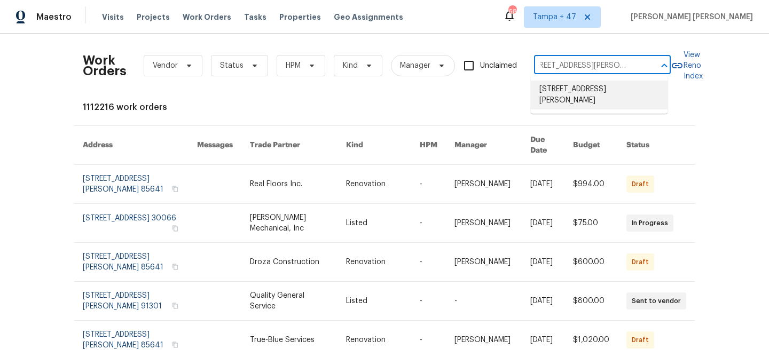
click at [597, 90] on li "[STREET_ADDRESS][PERSON_NAME]" at bounding box center [599, 95] width 137 height 29
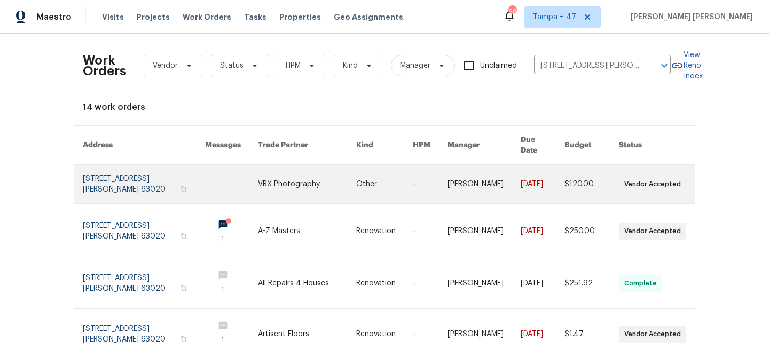
click at [571, 176] on link at bounding box center [592, 184] width 55 height 38
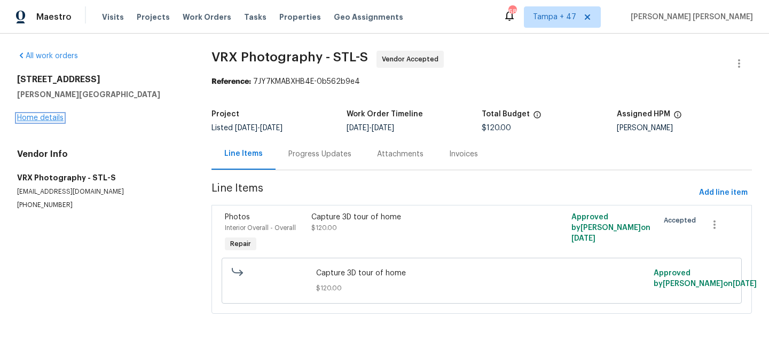
click at [47, 121] on link "Home details" at bounding box center [40, 117] width 46 height 7
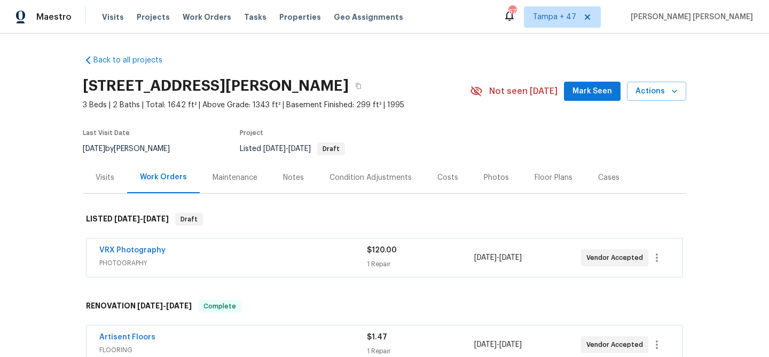
click at [109, 176] on div "Visits" at bounding box center [105, 178] width 19 height 11
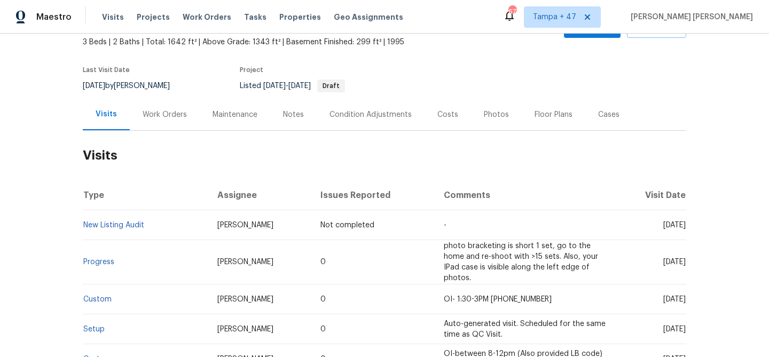
scroll to position [273, 0]
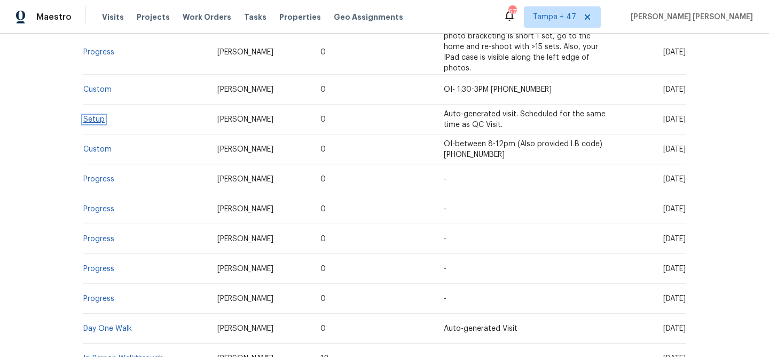
click at [92, 116] on link "Setup" at bounding box center [93, 119] width 21 height 7
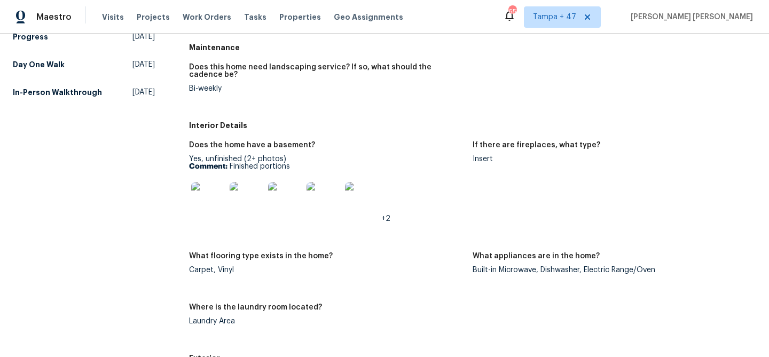
scroll to position [431, 0]
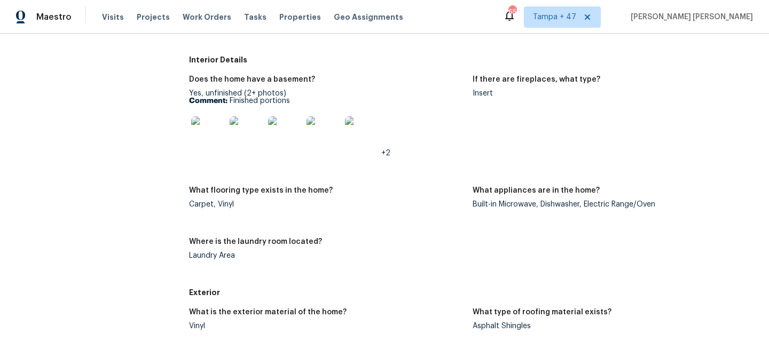
click at [206, 133] on img at bounding box center [208, 133] width 34 height 34
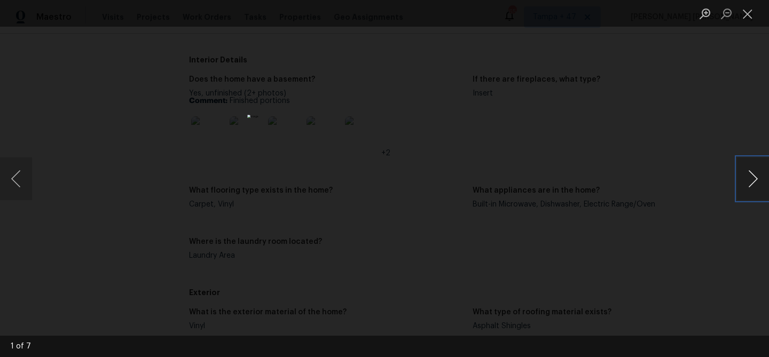
click at [758, 175] on button "Next image" at bounding box center [753, 179] width 32 height 43
click at [707, 184] on div "Lightbox" at bounding box center [384, 178] width 769 height 357
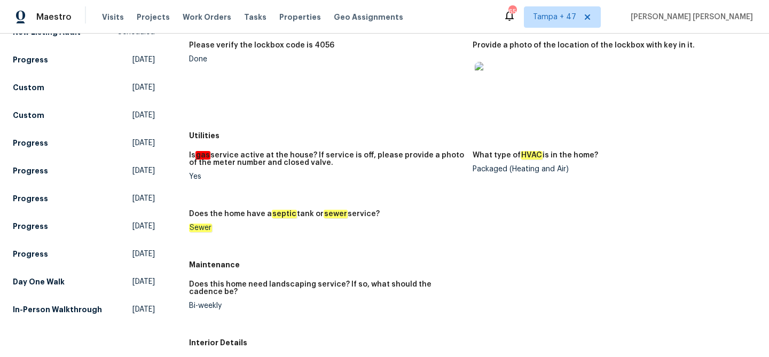
scroll to position [228, 0]
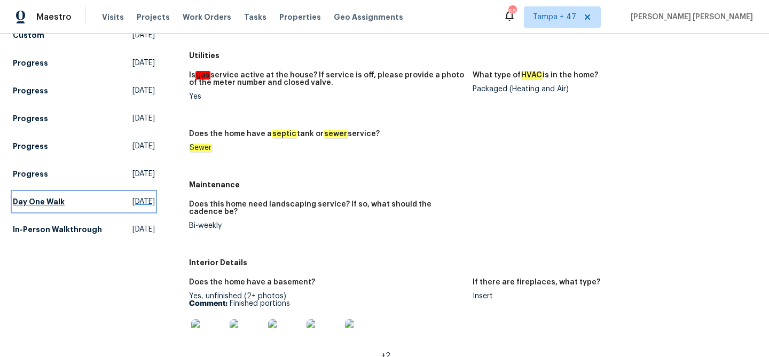
click at [53, 197] on h5 "Day One Walk" at bounding box center [39, 202] width 52 height 11
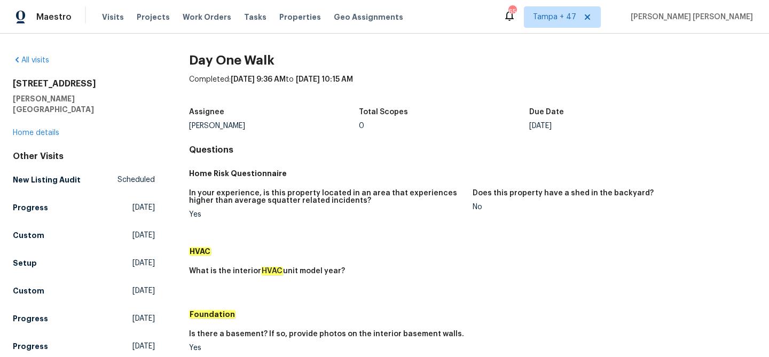
scroll to position [331, 0]
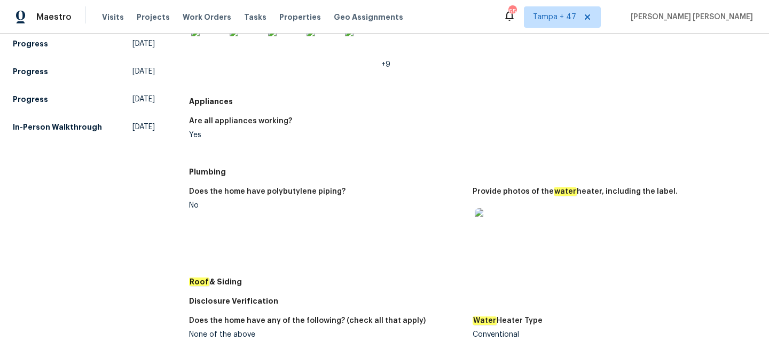
click at [497, 230] on img at bounding box center [492, 225] width 34 height 34
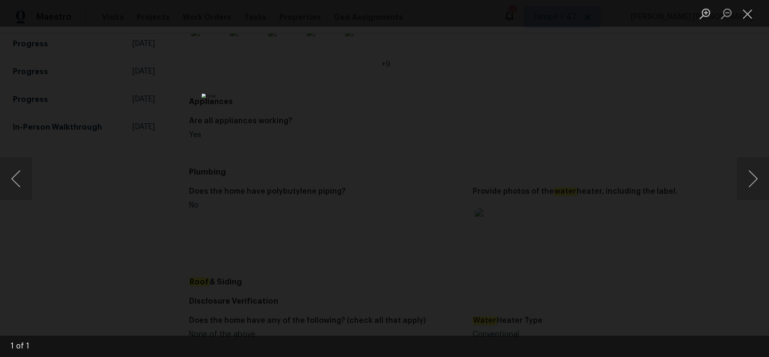
click at [582, 169] on div "Lightbox" at bounding box center [384, 178] width 769 height 357
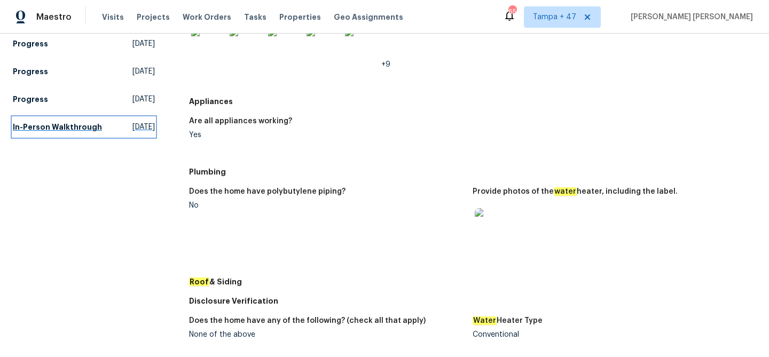
click at [57, 122] on h5 "In-Person Walkthrough" at bounding box center [57, 127] width 89 height 11
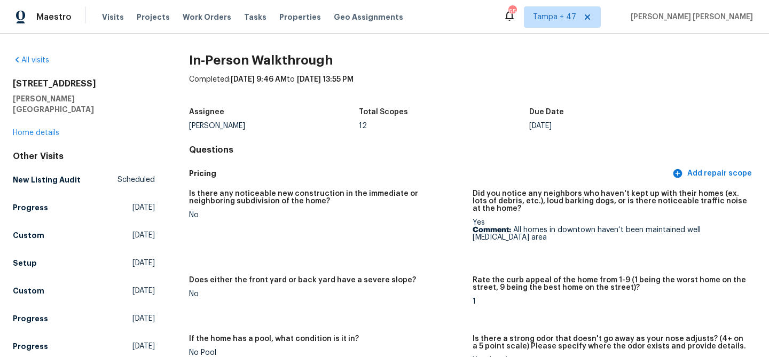
scroll to position [2227, 0]
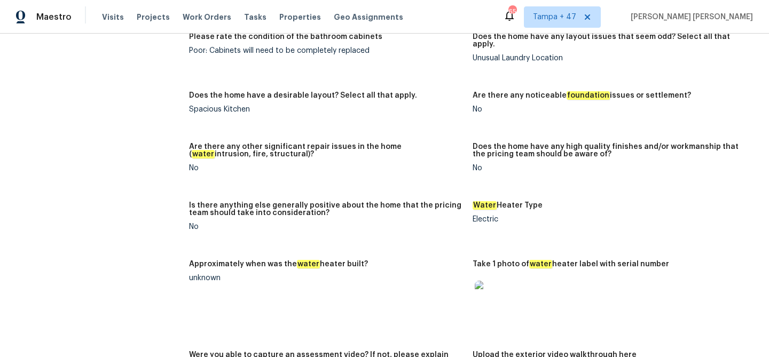
click at [486, 290] on img at bounding box center [492, 298] width 34 height 34
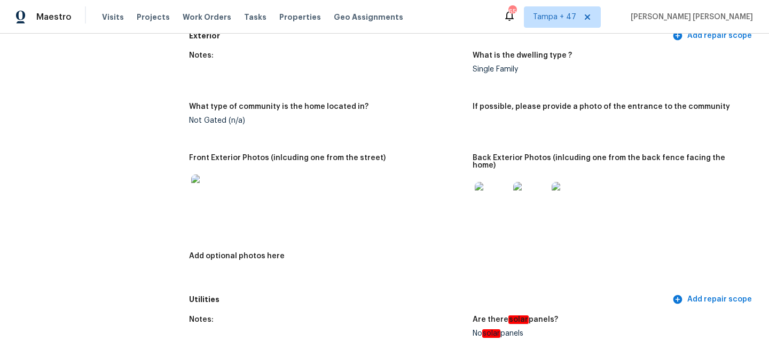
scroll to position [0, 0]
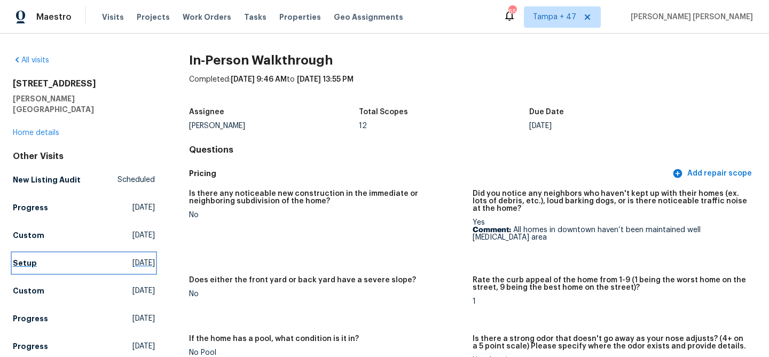
click at [21, 258] on h5 "Setup" at bounding box center [25, 263] width 24 height 11
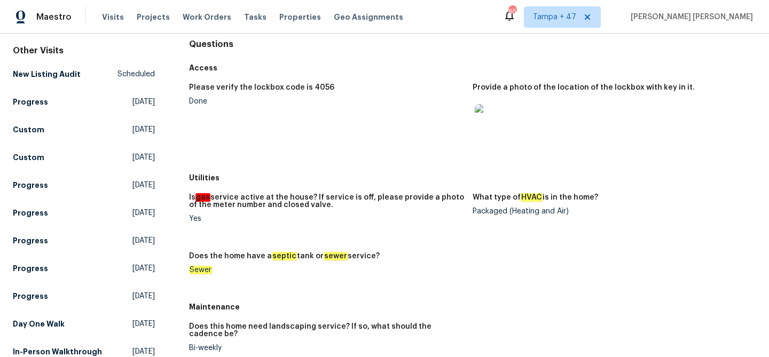
scroll to position [326, 0]
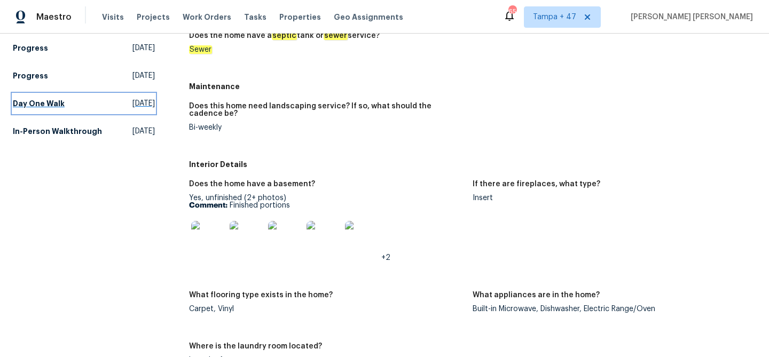
click at [49, 98] on h5 "Day One Walk" at bounding box center [39, 103] width 52 height 11
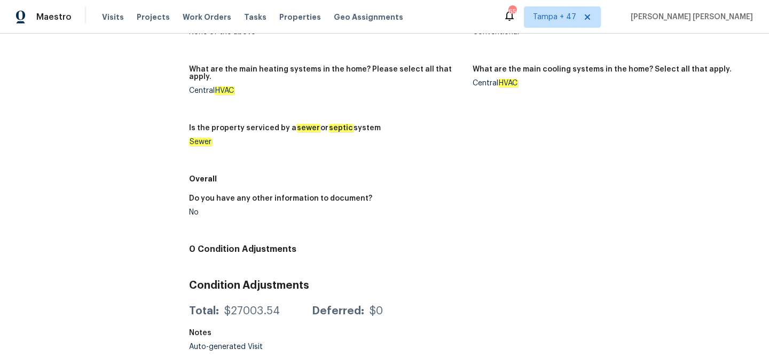
scroll to position [8, 0]
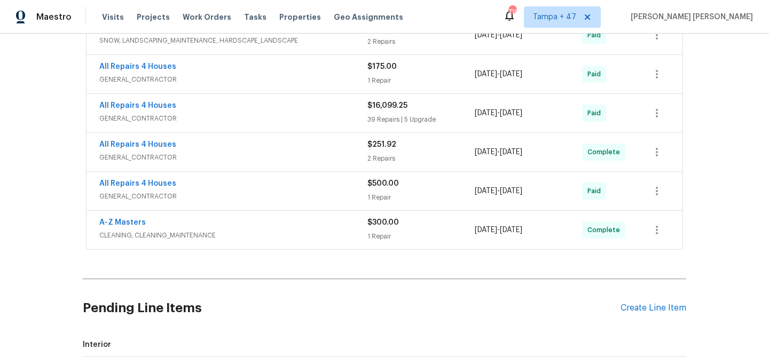
scroll to position [733, 0]
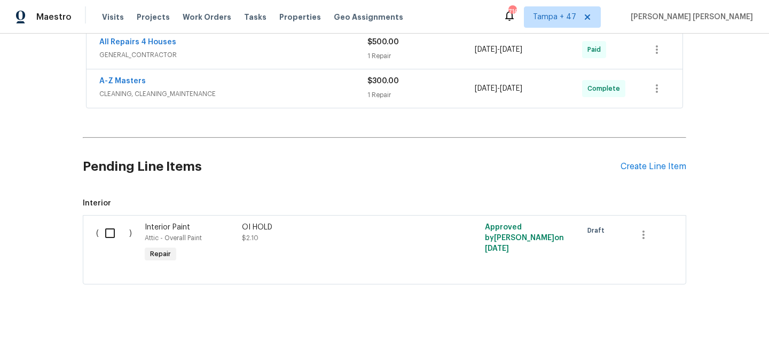
click at [329, 89] on span "CLEANING, CLEANING_MAINTENANCE" at bounding box center [233, 94] width 268 height 11
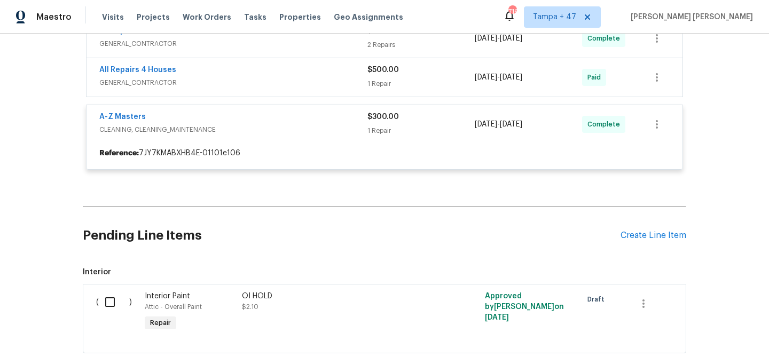
scroll to position [642, 0]
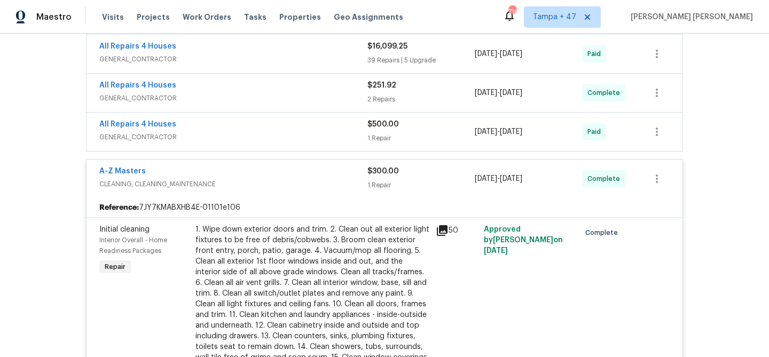
click at [335, 133] on span "GENERAL_CONTRACTOR" at bounding box center [233, 137] width 268 height 11
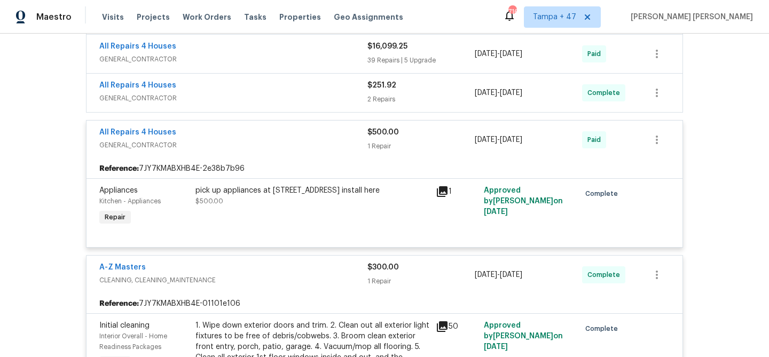
click at [349, 89] on div "All Repairs 4 Houses" at bounding box center [233, 86] width 268 height 13
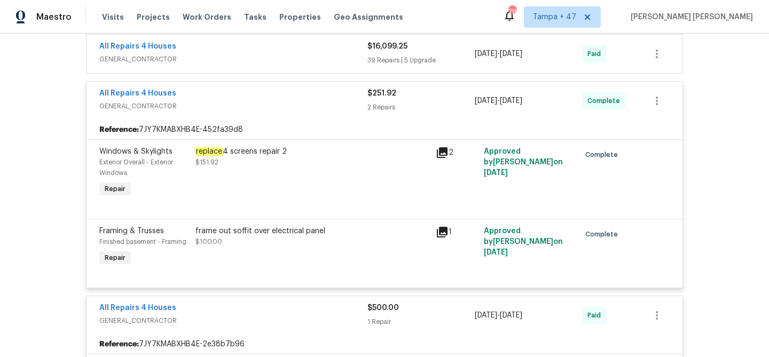
click at [347, 57] on span "GENERAL_CONTRACTOR" at bounding box center [233, 59] width 268 height 11
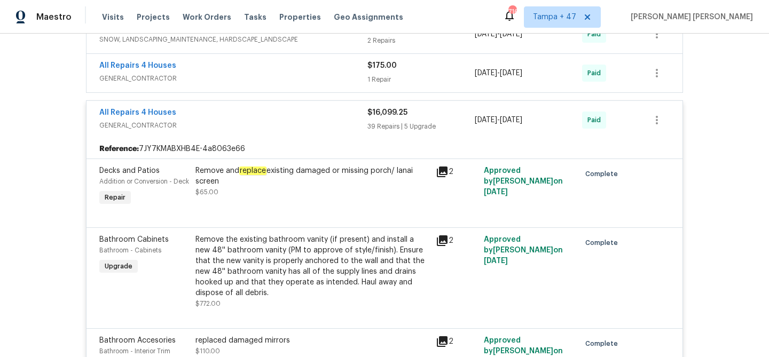
scroll to position [428, 0]
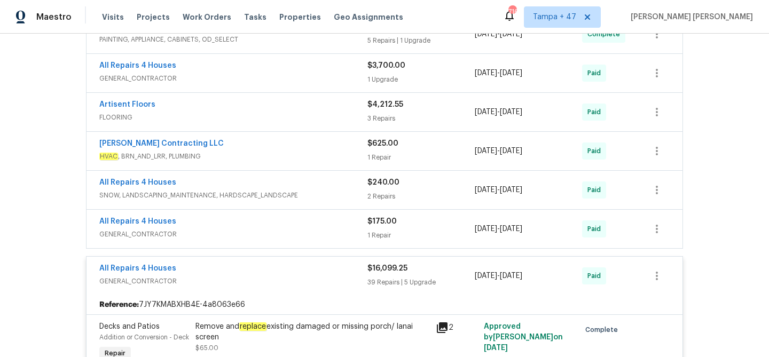
click at [373, 220] on span "$175.00" at bounding box center [382, 221] width 29 height 7
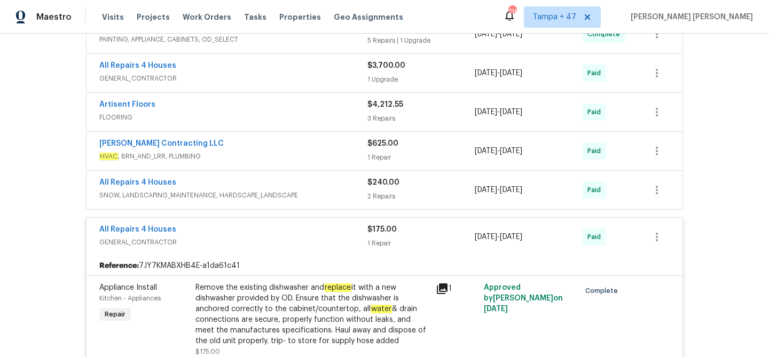
click at [389, 188] on div "$240.00 2 Repairs" at bounding box center [421, 190] width 107 height 26
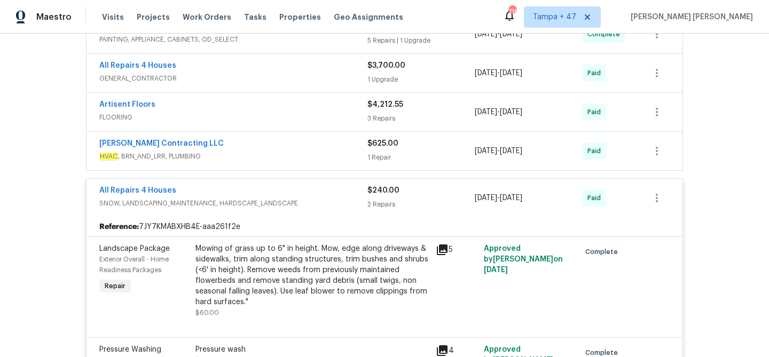
click at [422, 155] on div "1 Repair" at bounding box center [421, 157] width 107 height 11
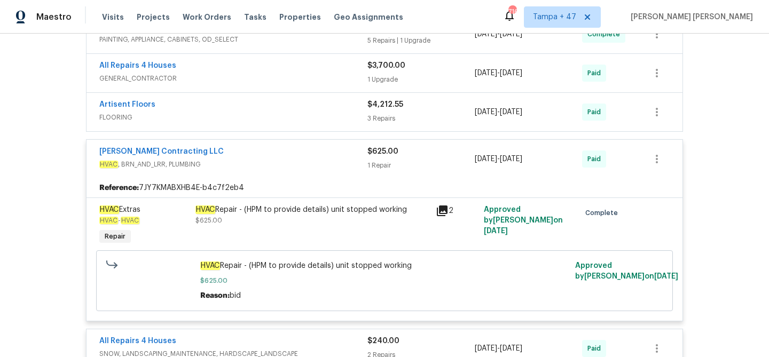
click at [431, 116] on div "3 Repairs" at bounding box center [421, 118] width 107 height 11
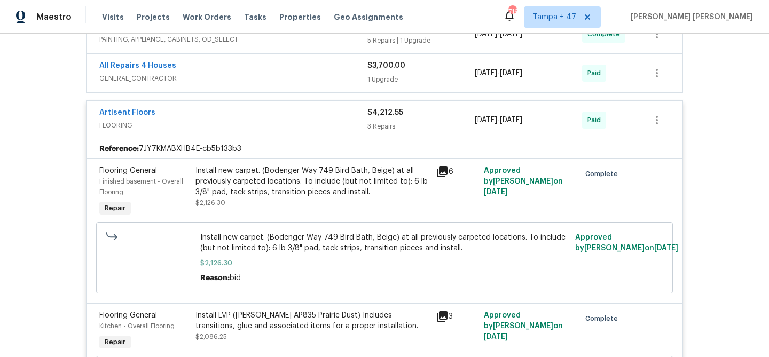
click at [447, 80] on div "1 Upgrade" at bounding box center [421, 79] width 107 height 11
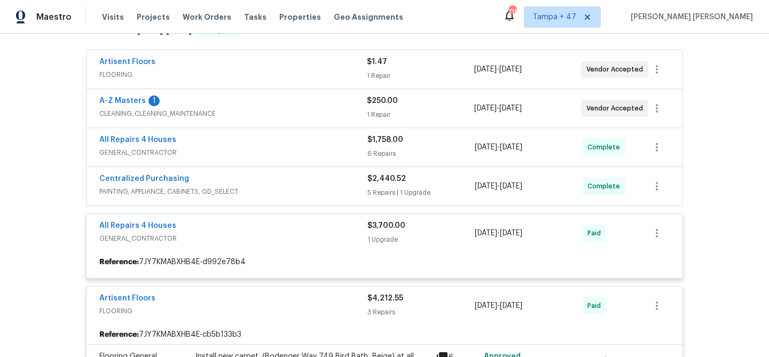
scroll to position [236, 0]
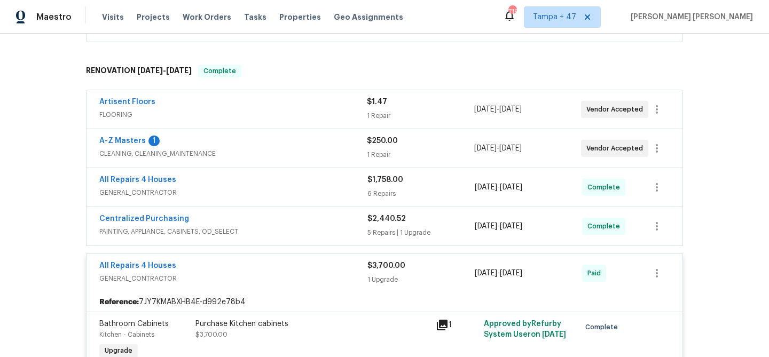
click at [433, 220] on div "$2,440.52" at bounding box center [421, 219] width 107 height 11
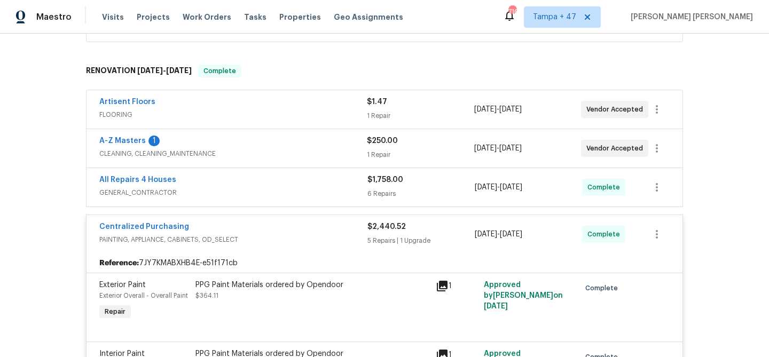
click at [443, 193] on div "6 Repairs" at bounding box center [421, 194] width 107 height 11
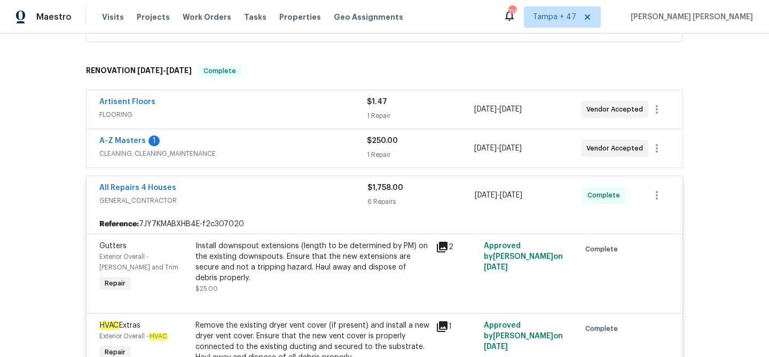
click at [442, 140] on div "$250.00" at bounding box center [420, 141] width 107 height 11
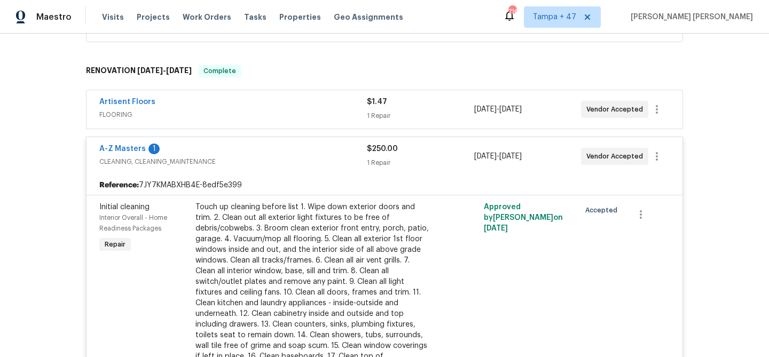
click at [450, 116] on div "1 Repair" at bounding box center [420, 116] width 107 height 11
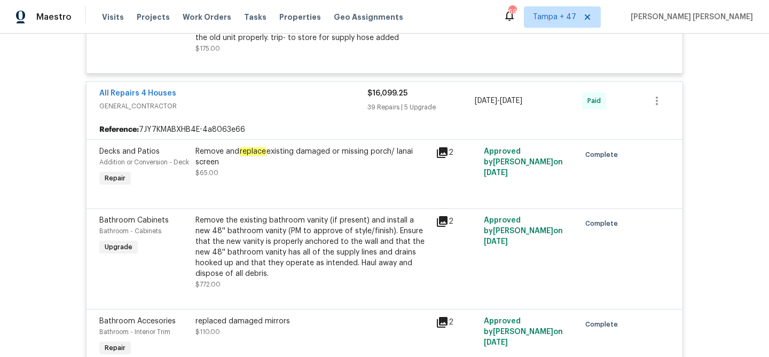
scroll to position [3159, 0]
